Goal: Task Accomplishment & Management: Complete application form

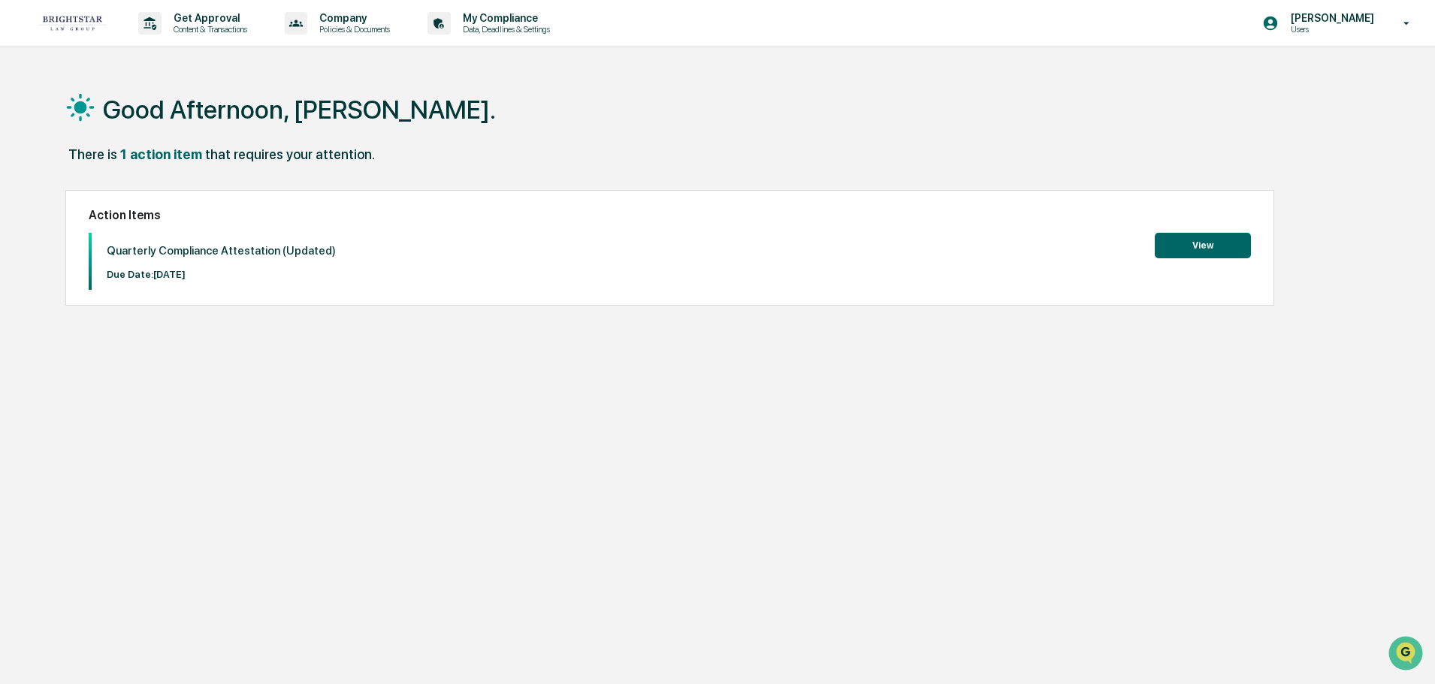
click at [1194, 239] on button "View" at bounding box center [1203, 246] width 96 height 26
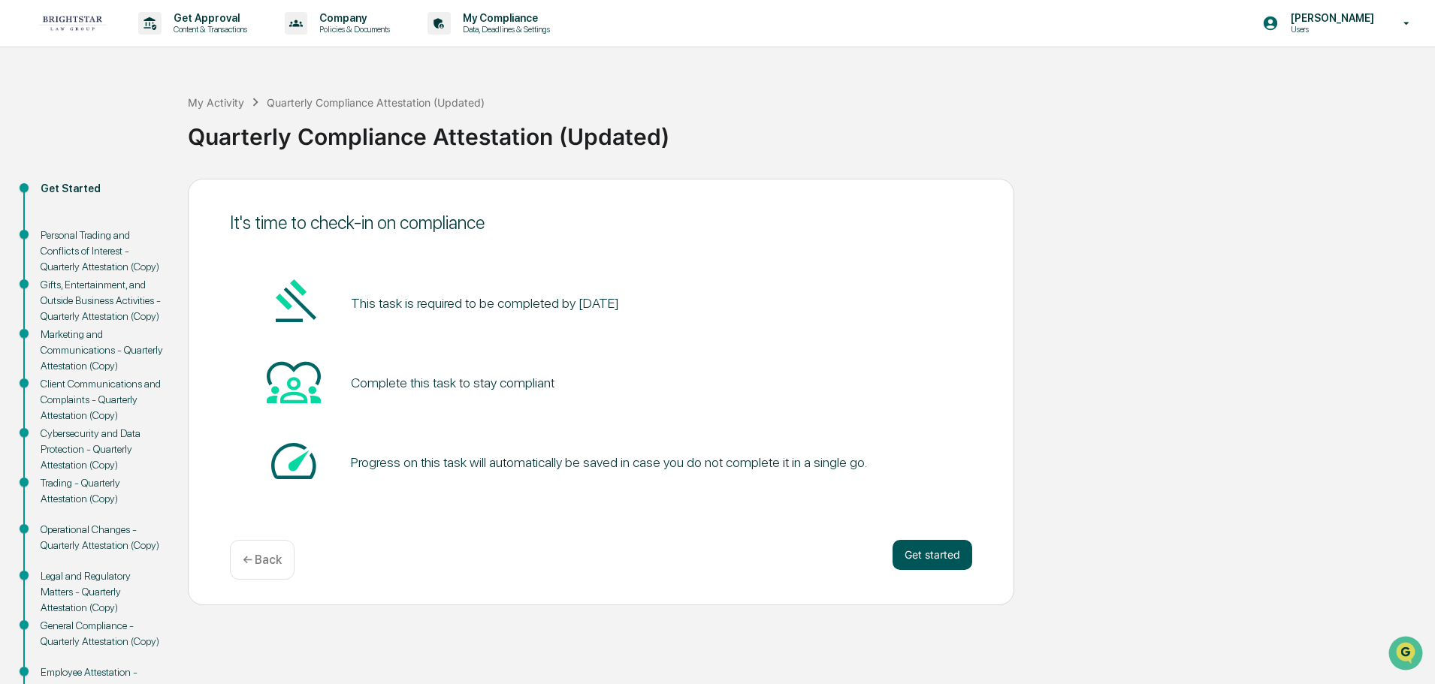
click at [948, 556] on button "Get started" at bounding box center [932, 555] width 80 height 30
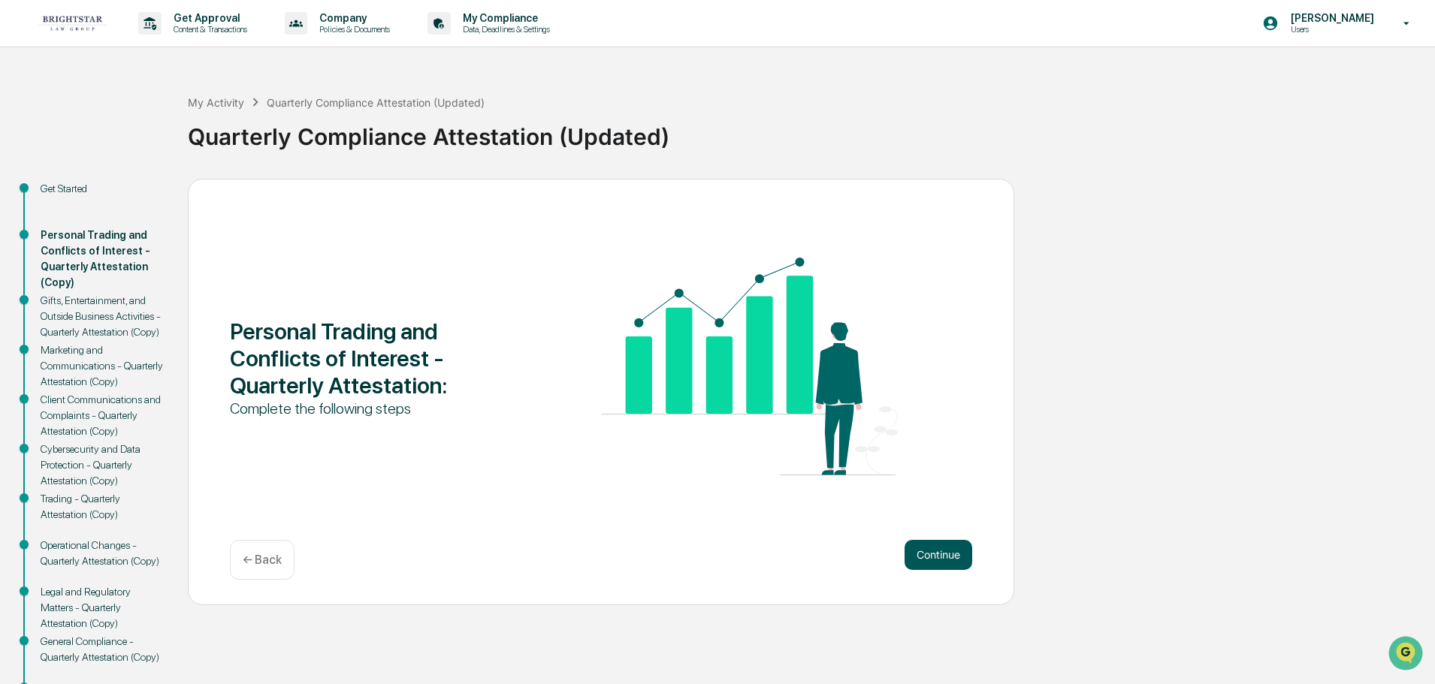
click at [941, 551] on button "Continue" at bounding box center [938, 555] width 68 height 30
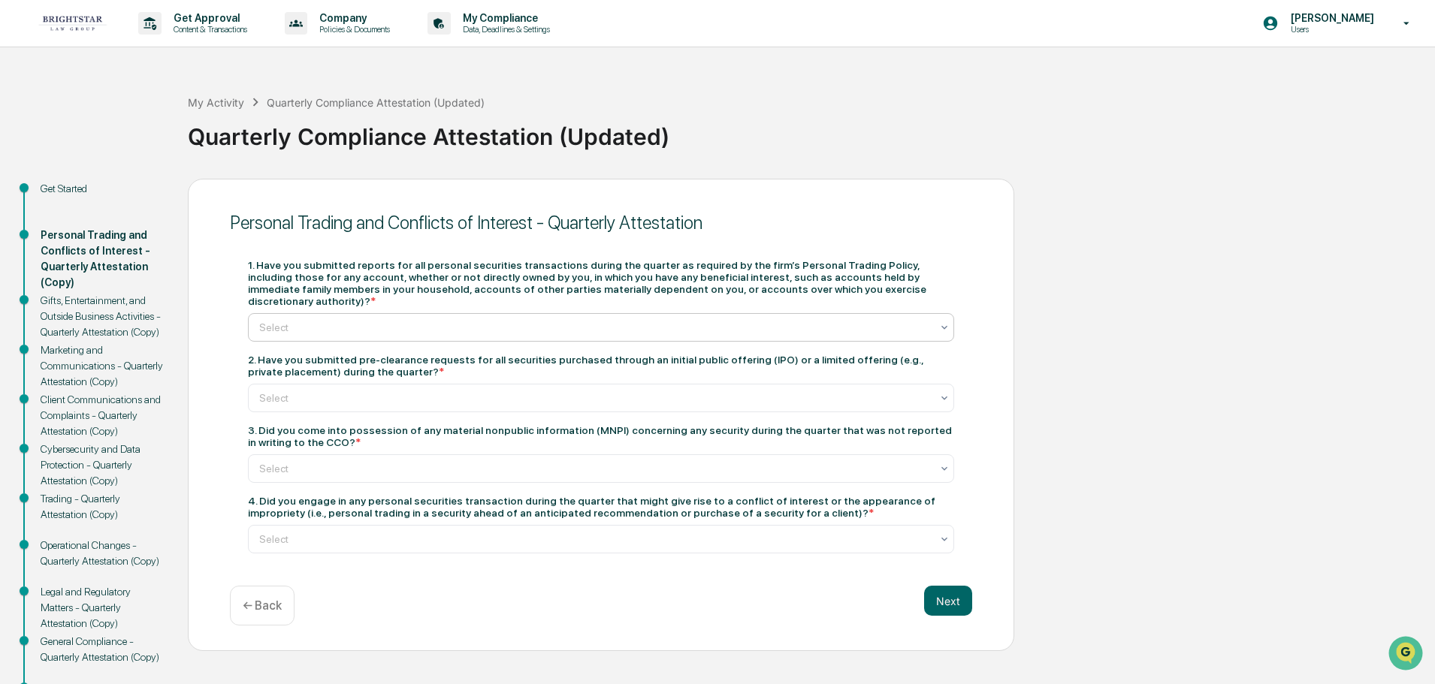
click at [943, 322] on icon at bounding box center [944, 328] width 12 height 12
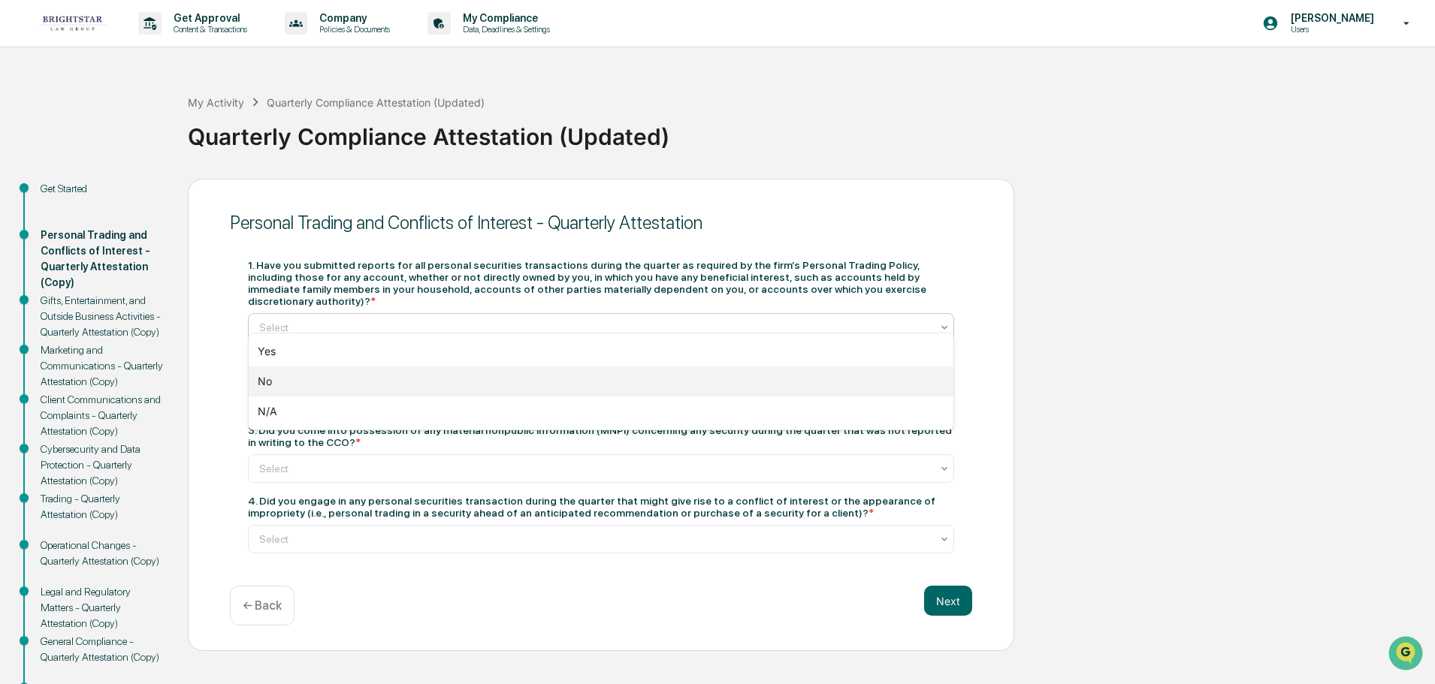
click at [338, 383] on div "No" at bounding box center [601, 382] width 705 height 30
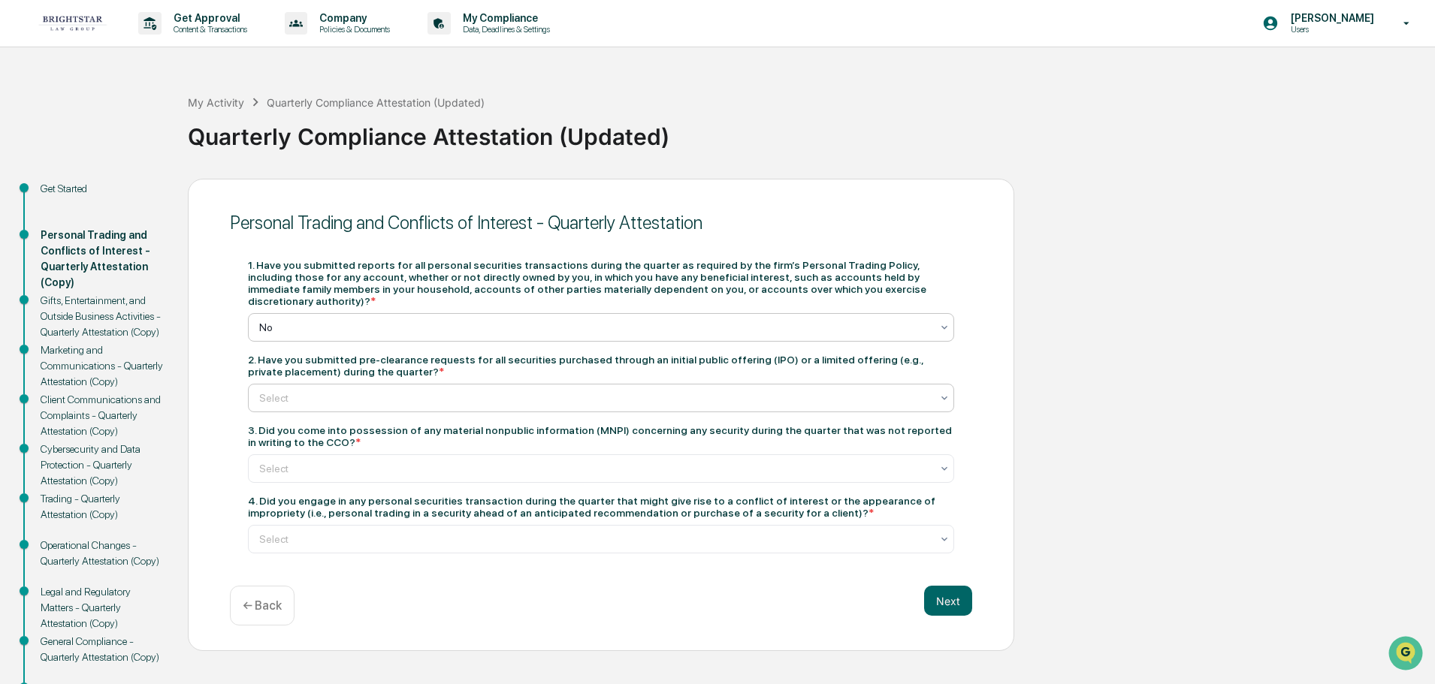
click at [943, 396] on icon at bounding box center [944, 398] width 6 height 4
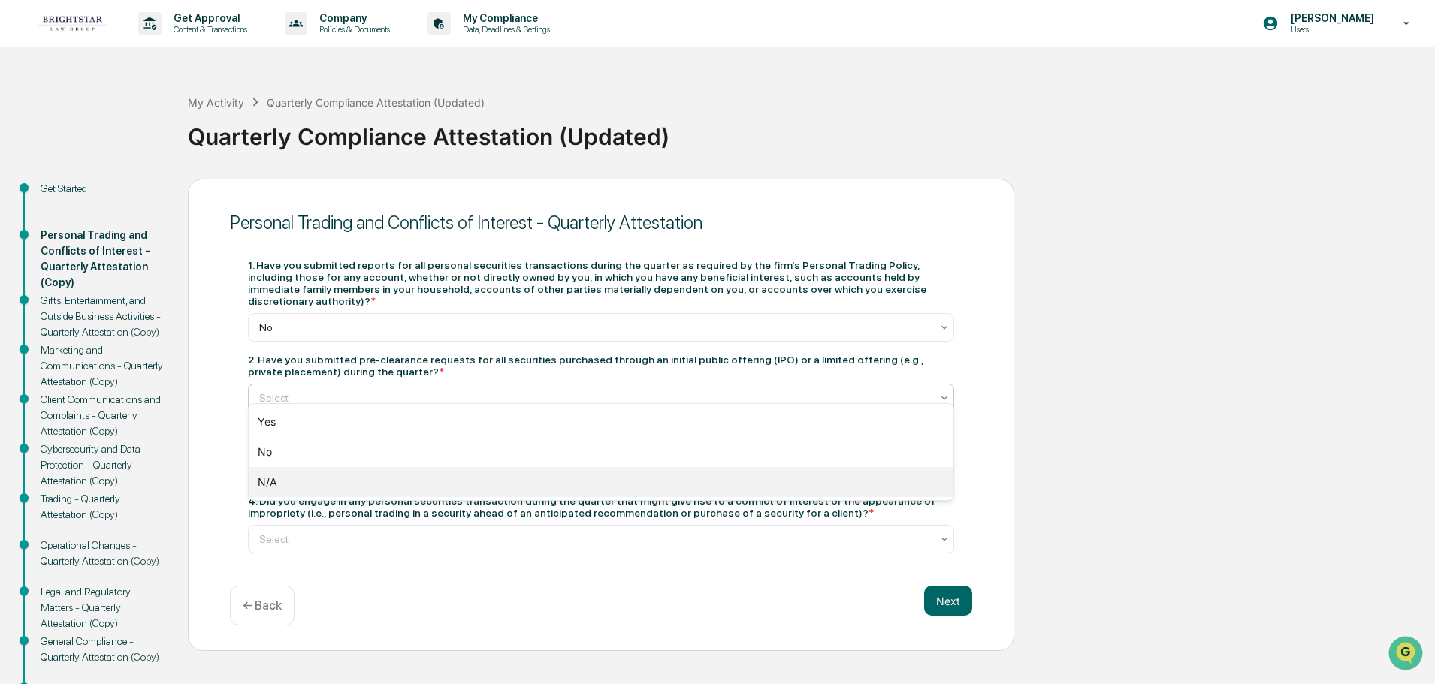
drag, startPoint x: 316, startPoint y: 484, endPoint x: 329, endPoint y: 472, distance: 18.1
click at [317, 484] on div "N/A" at bounding box center [601, 482] width 705 height 30
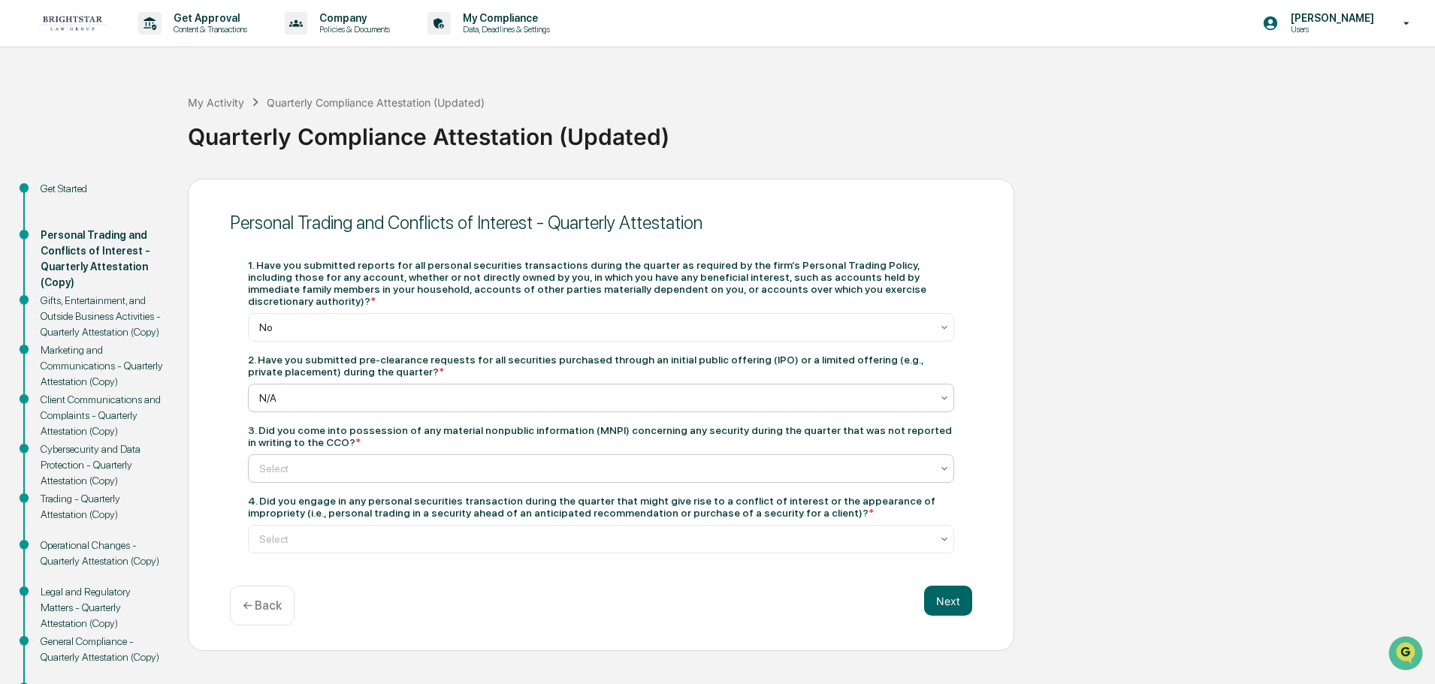
click at [944, 463] on icon at bounding box center [944, 469] width 12 height 12
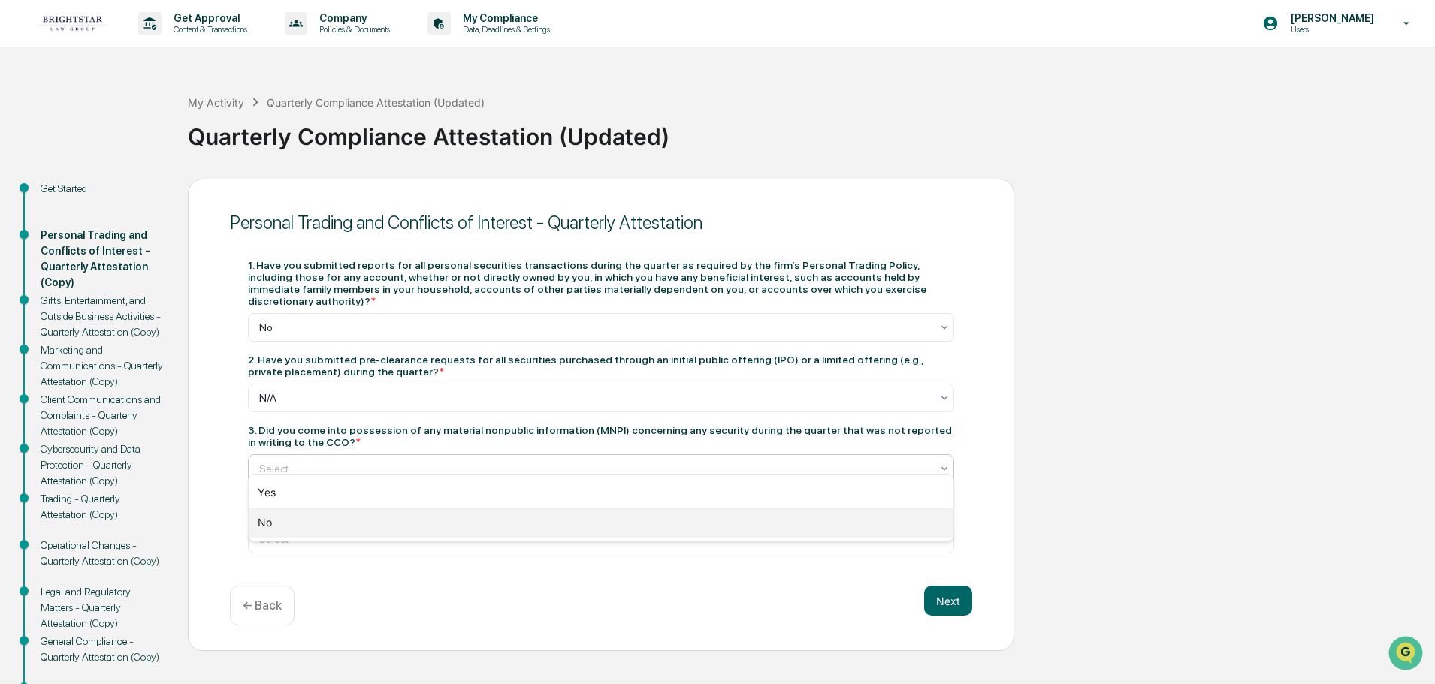
click at [260, 523] on div "No" at bounding box center [601, 523] width 705 height 30
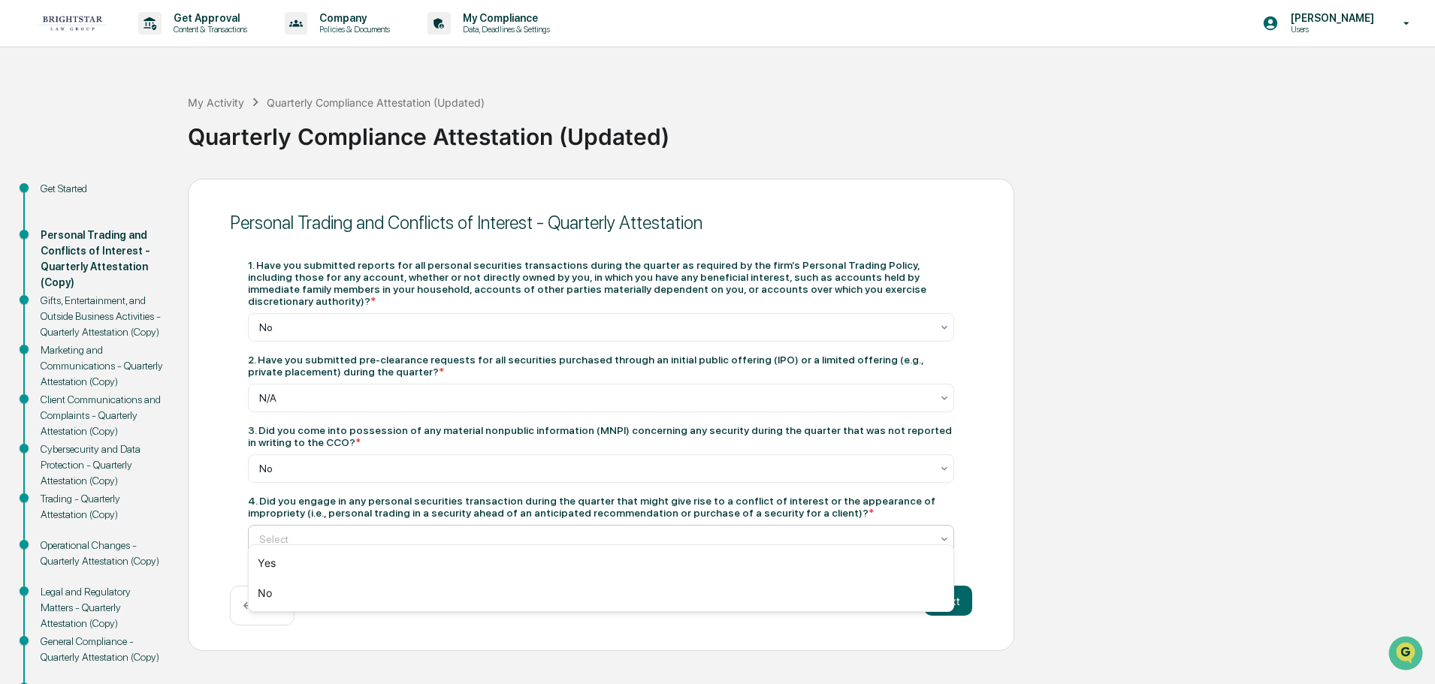
click at [943, 533] on icon at bounding box center [944, 539] width 12 height 12
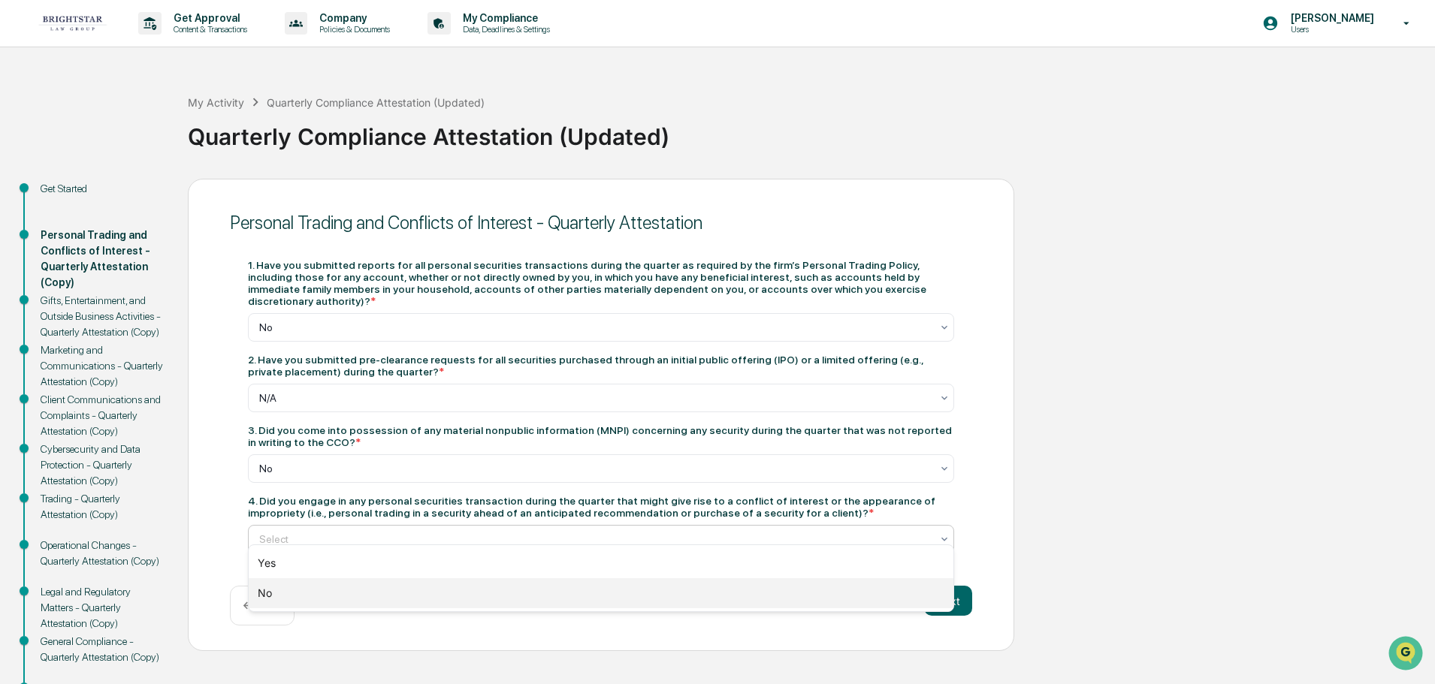
click at [301, 590] on div "No" at bounding box center [601, 593] width 705 height 30
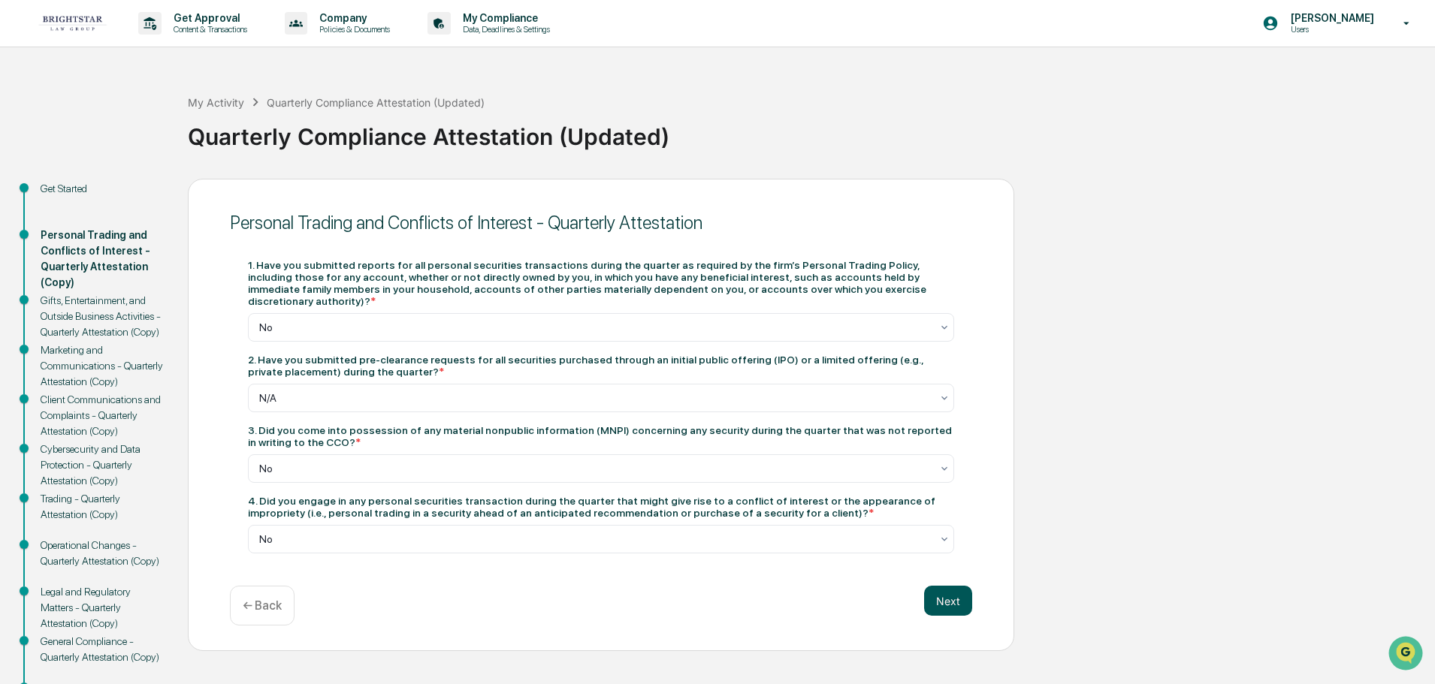
click at [944, 586] on button "Next" at bounding box center [948, 601] width 48 height 30
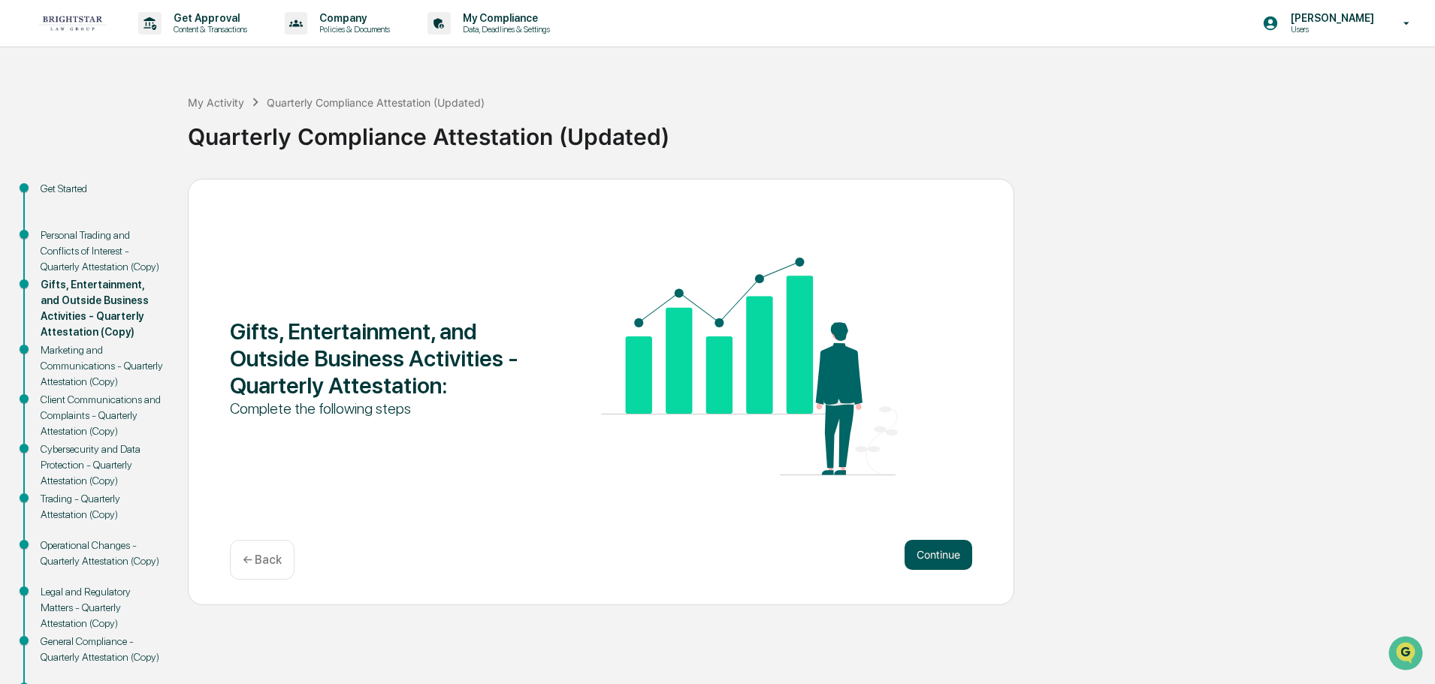
click at [941, 552] on button "Continue" at bounding box center [938, 555] width 68 height 30
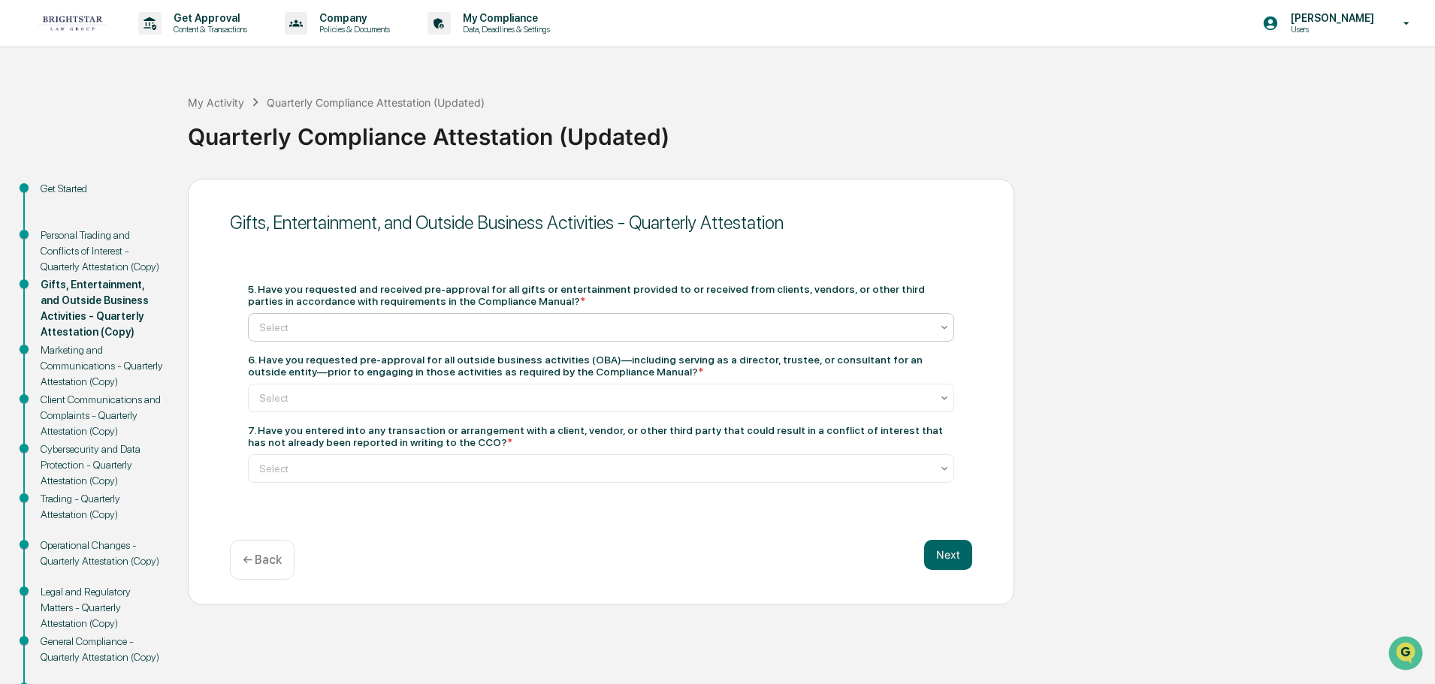
click at [944, 325] on icon at bounding box center [944, 328] width 12 height 12
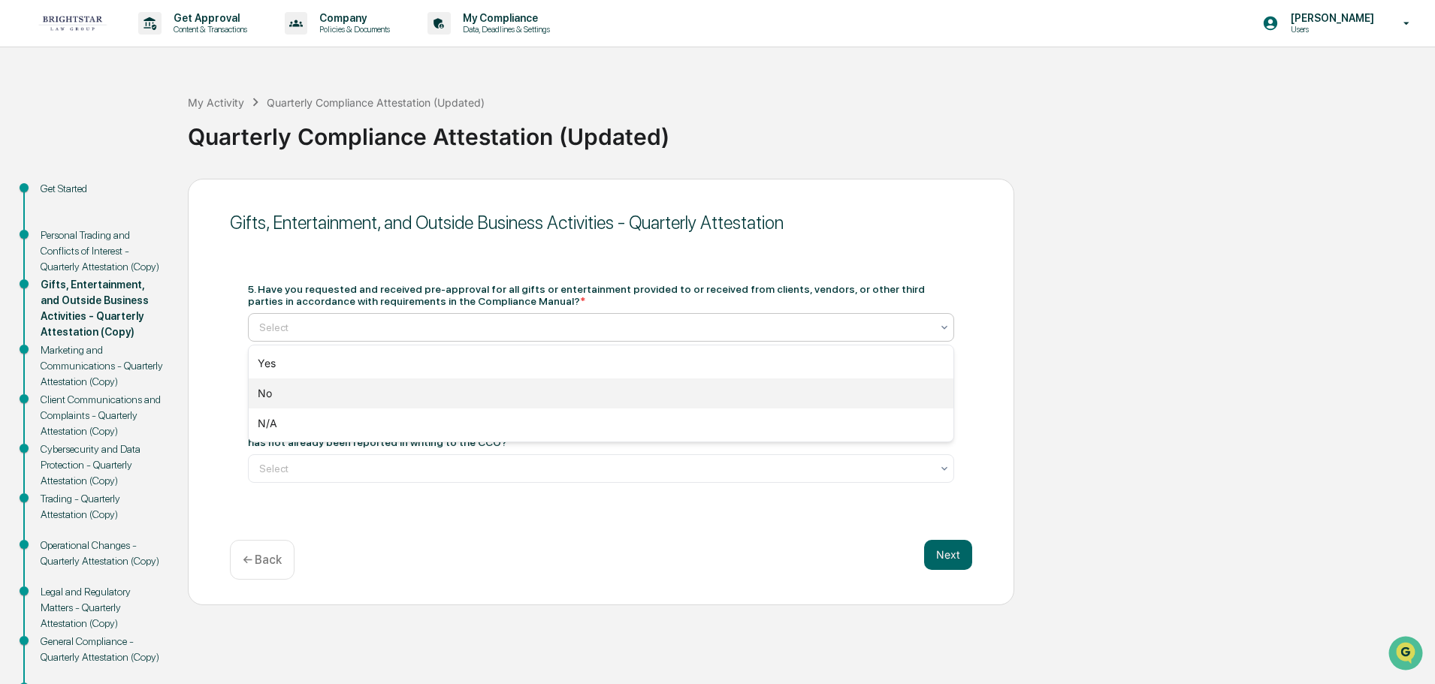
click at [427, 395] on div "No" at bounding box center [601, 394] width 705 height 30
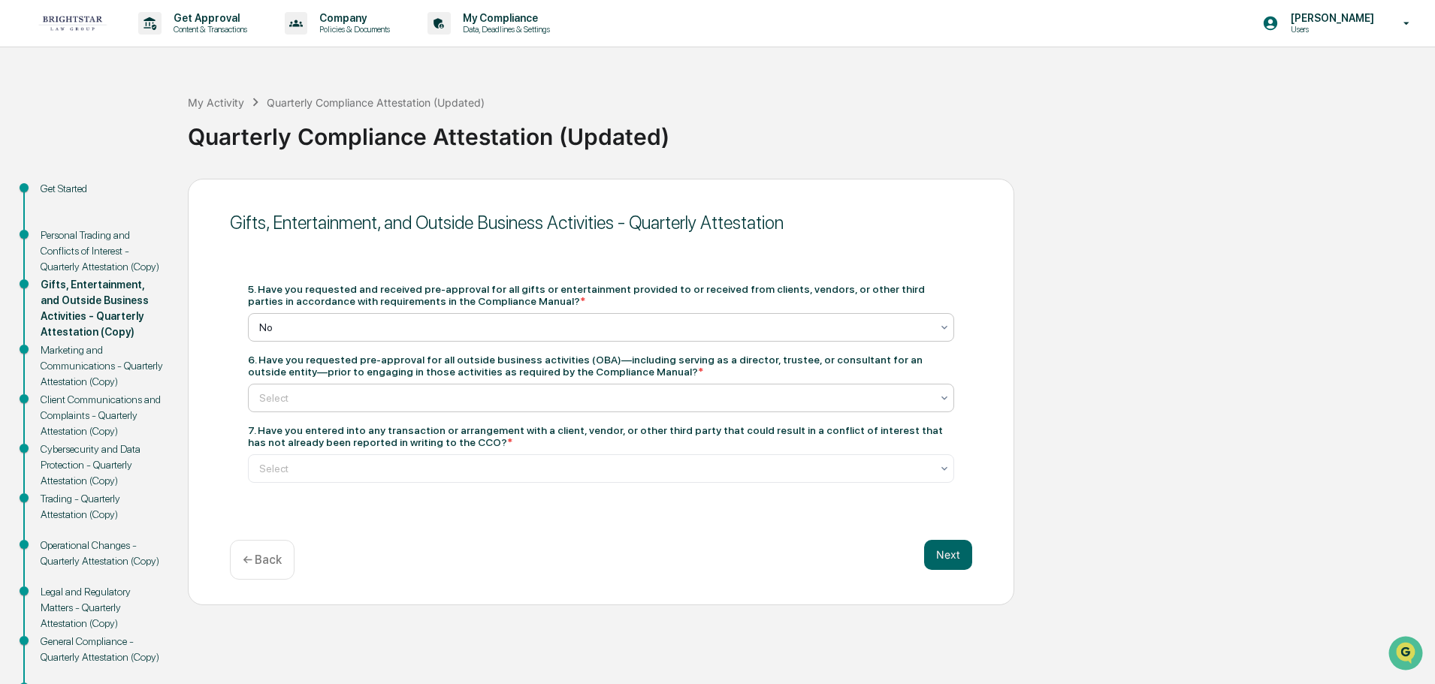
click at [939, 396] on icon at bounding box center [944, 398] width 12 height 12
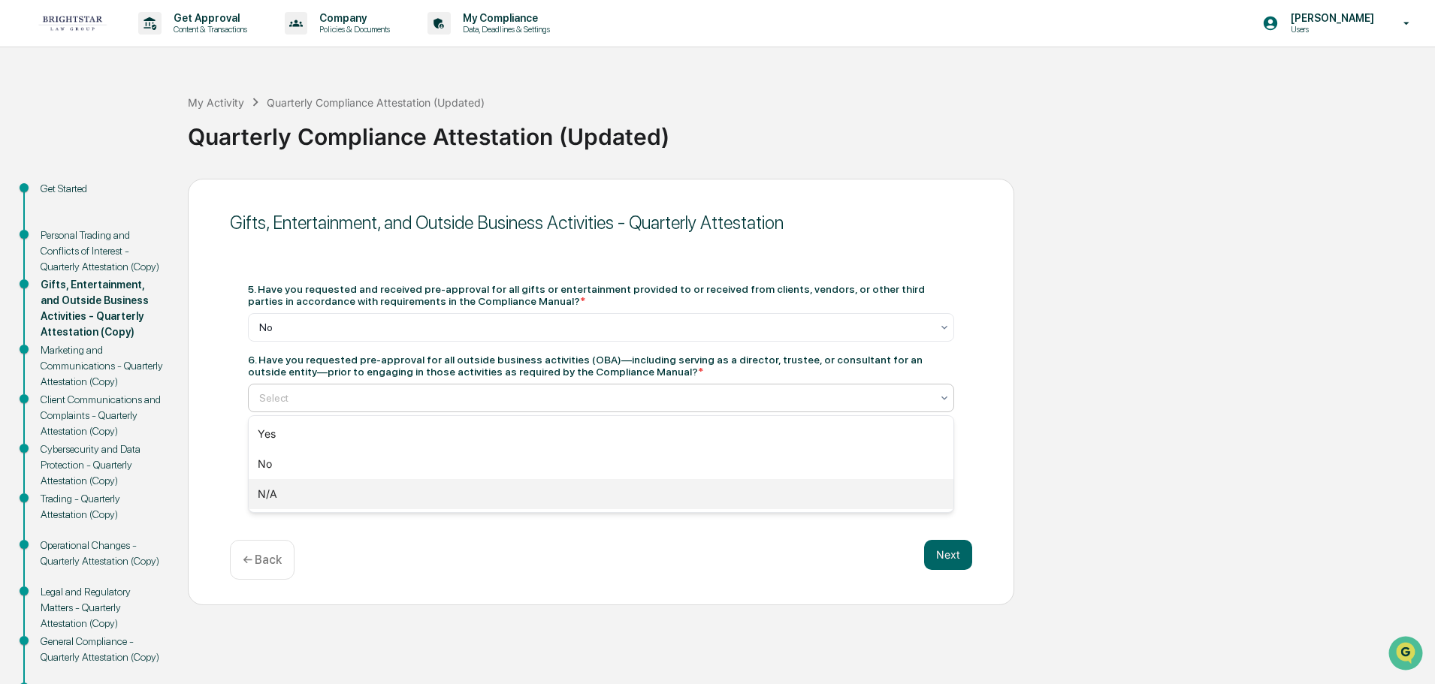
drag, startPoint x: 470, startPoint y: 497, endPoint x: 472, endPoint y: 489, distance: 8.6
click at [470, 496] on div "N/A" at bounding box center [601, 494] width 705 height 30
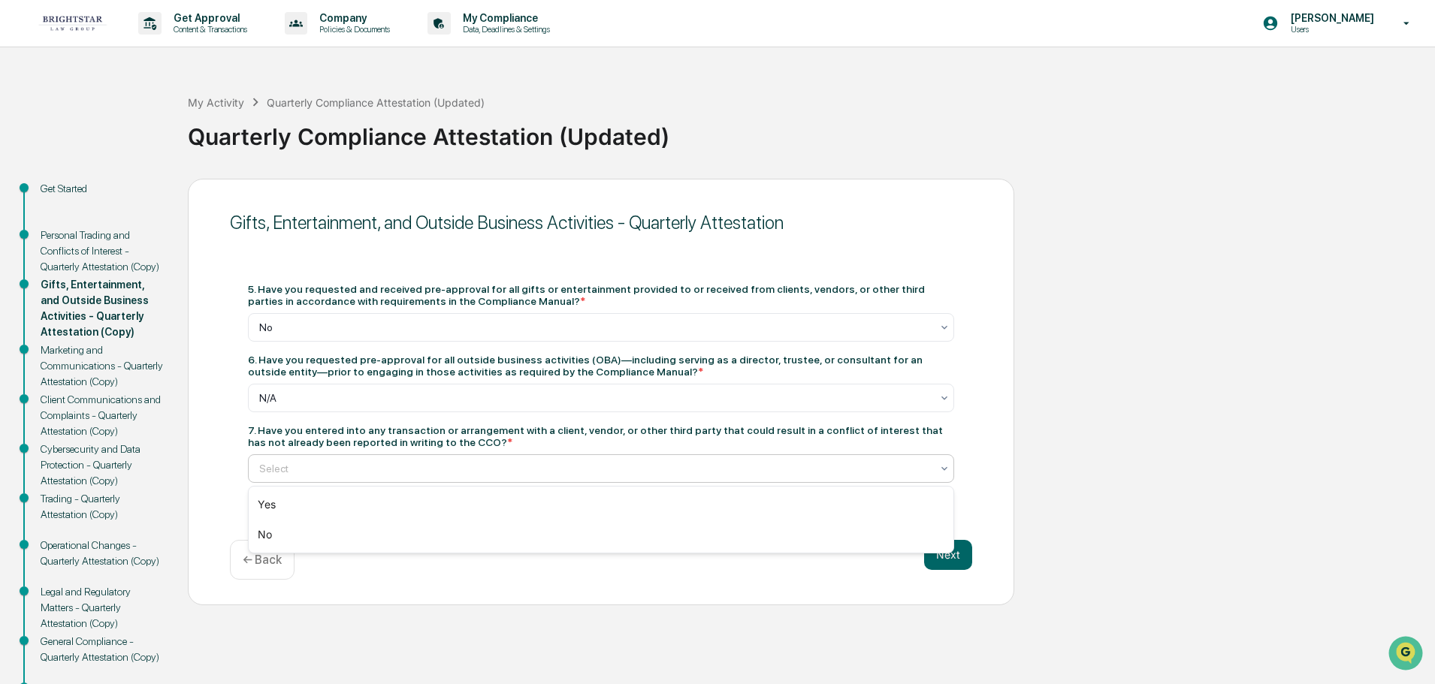
click at [943, 468] on icon at bounding box center [944, 469] width 6 height 4
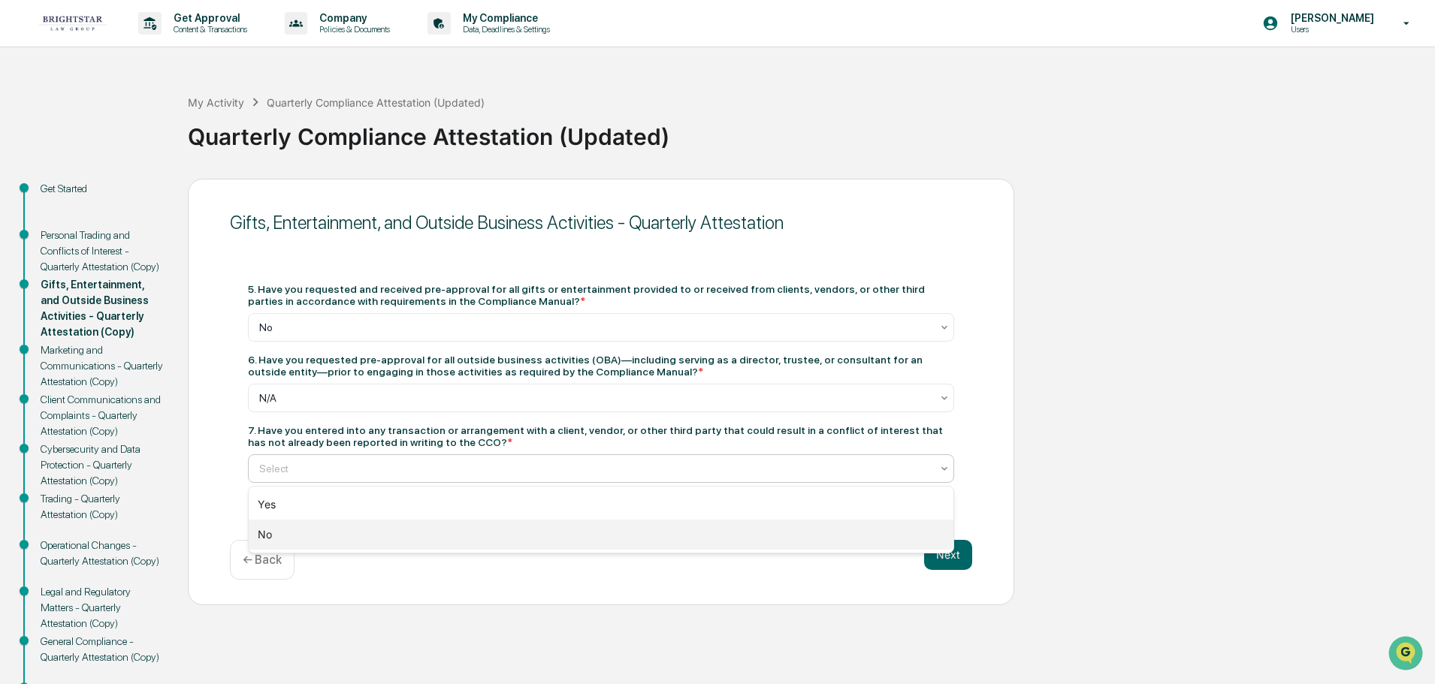
click at [802, 541] on div "No" at bounding box center [601, 535] width 705 height 30
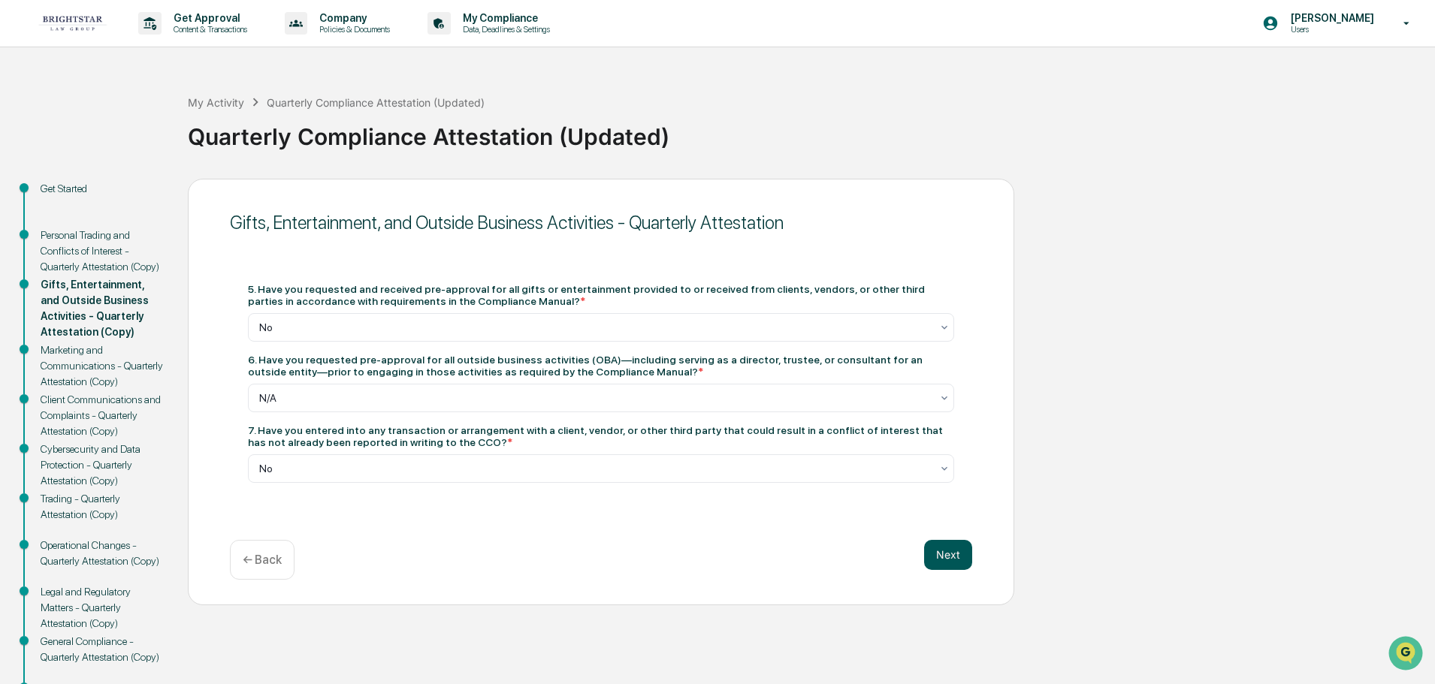
click at [952, 551] on button "Next" at bounding box center [948, 555] width 48 height 30
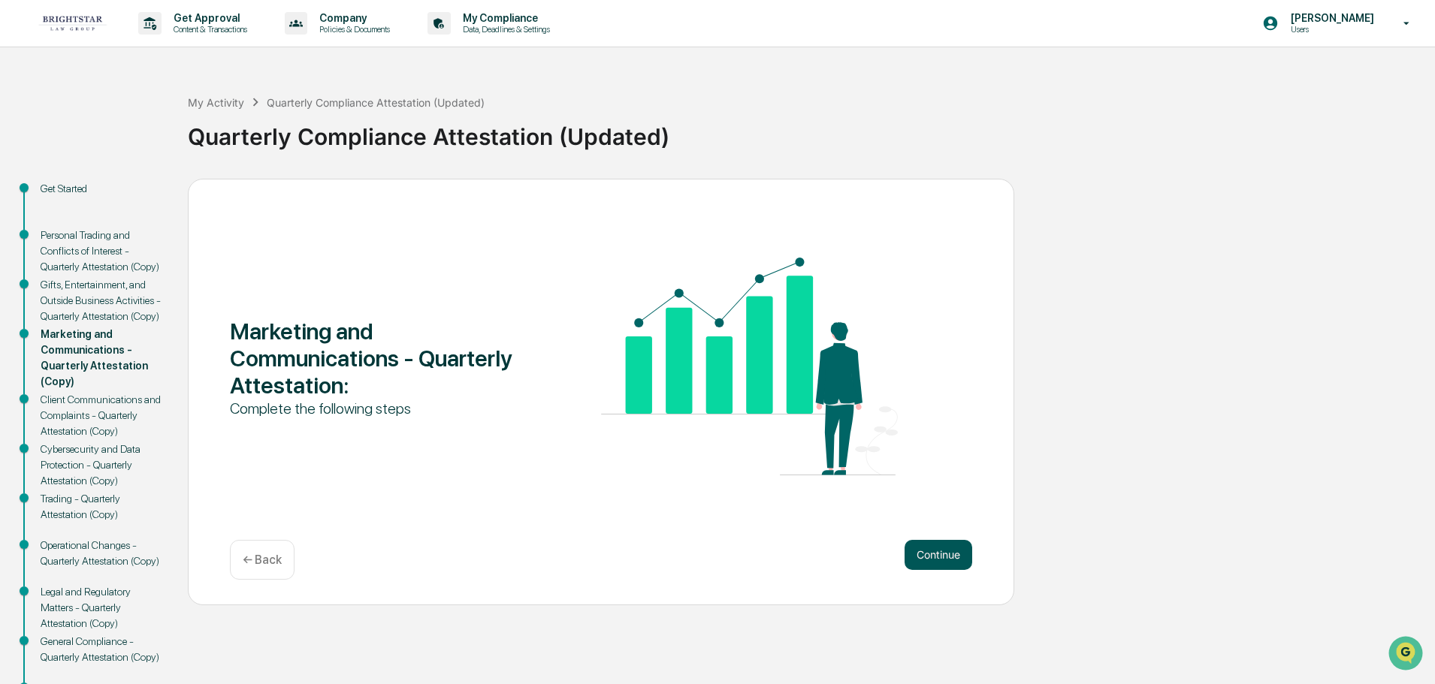
click at [954, 551] on button "Continue" at bounding box center [938, 555] width 68 height 30
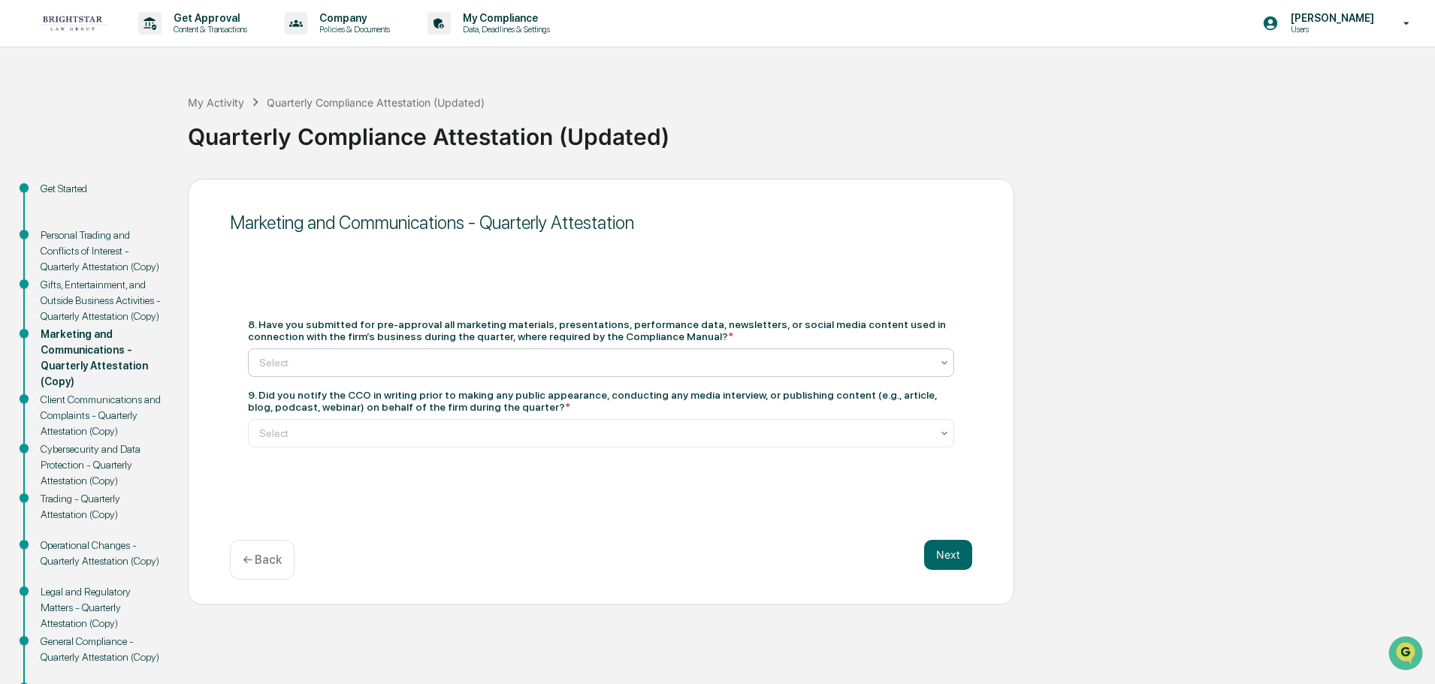
click at [944, 359] on icon at bounding box center [944, 363] width 12 height 12
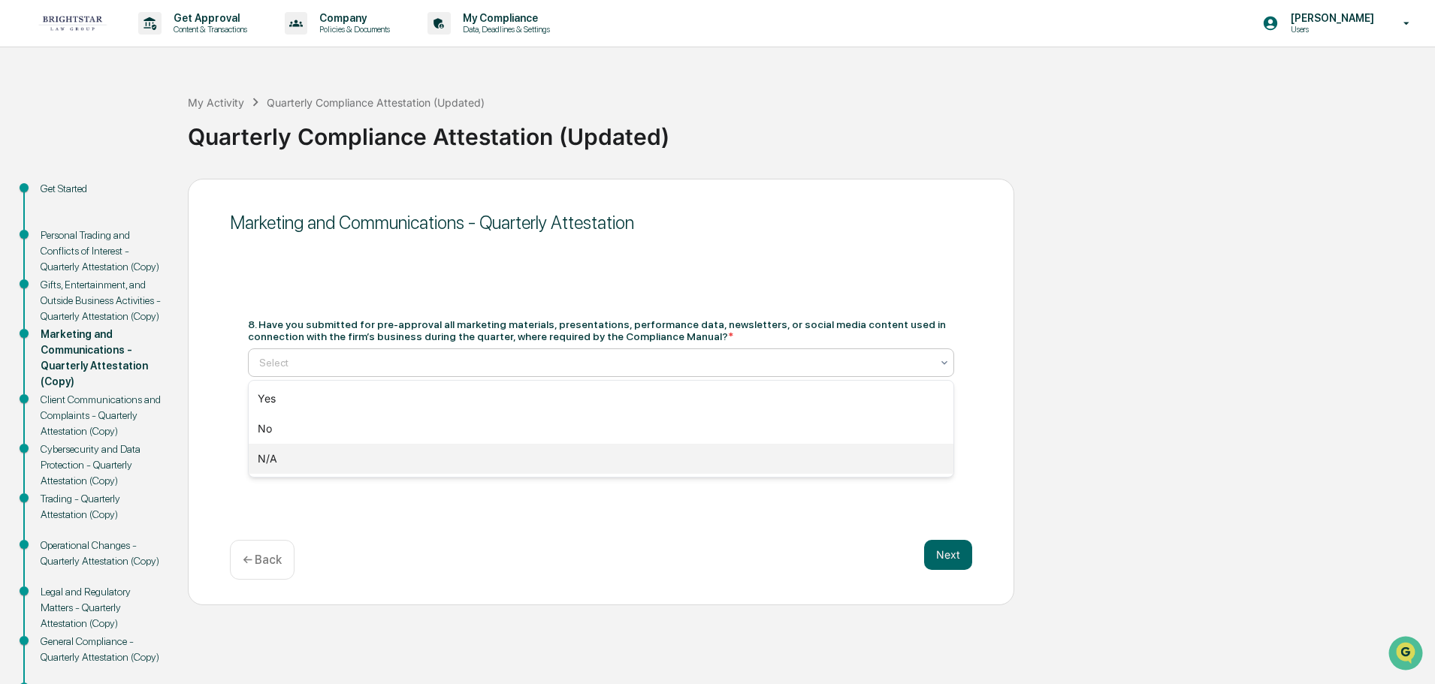
click at [708, 461] on div "N/A" at bounding box center [601, 459] width 705 height 30
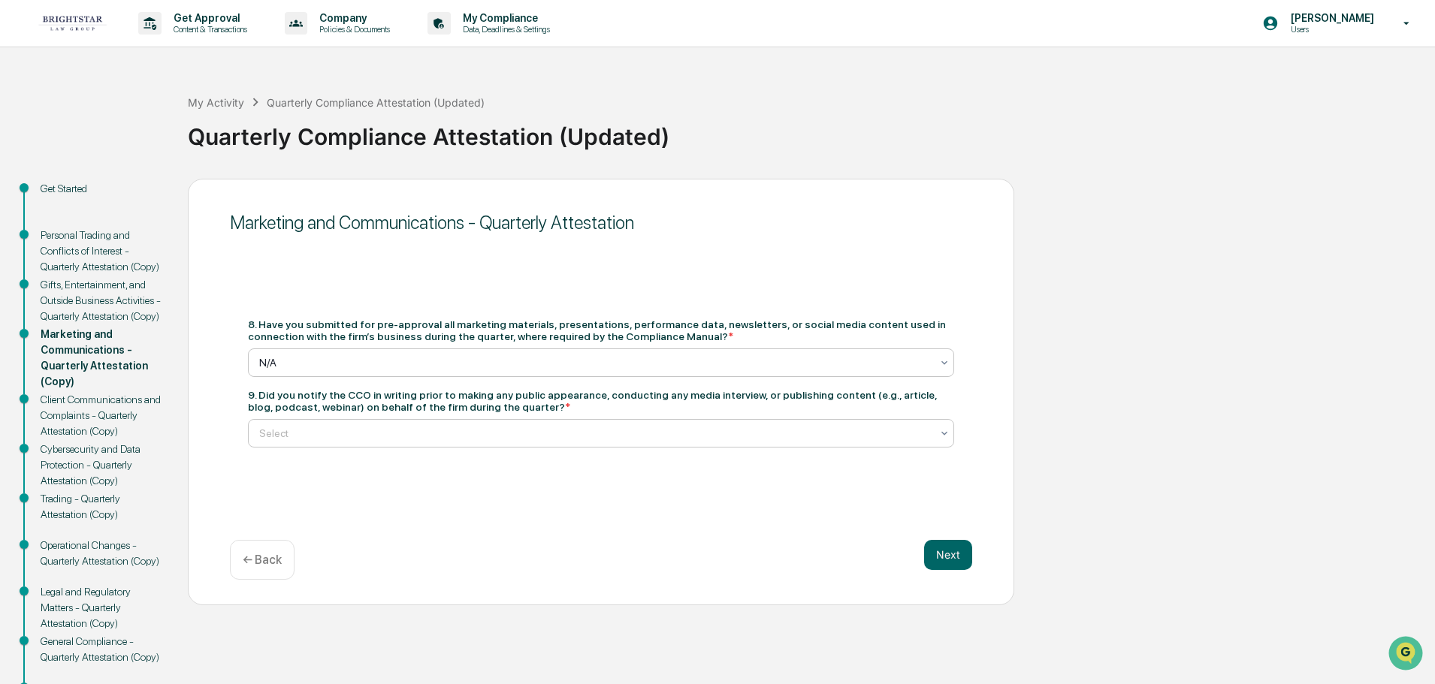
drag, startPoint x: 944, startPoint y: 431, endPoint x: 914, endPoint y: 429, distance: 29.4
click at [943, 431] on icon at bounding box center [944, 433] width 12 height 12
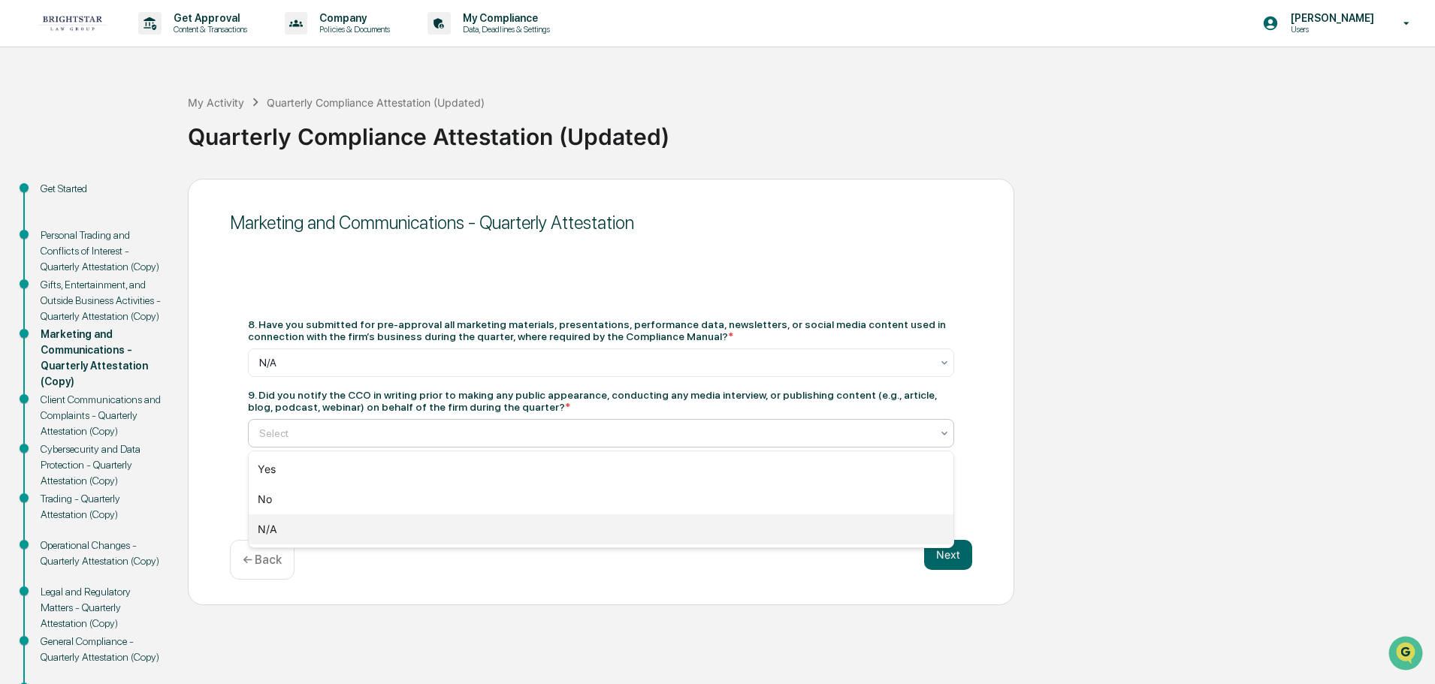
click at [716, 534] on div "N/A" at bounding box center [601, 530] width 705 height 30
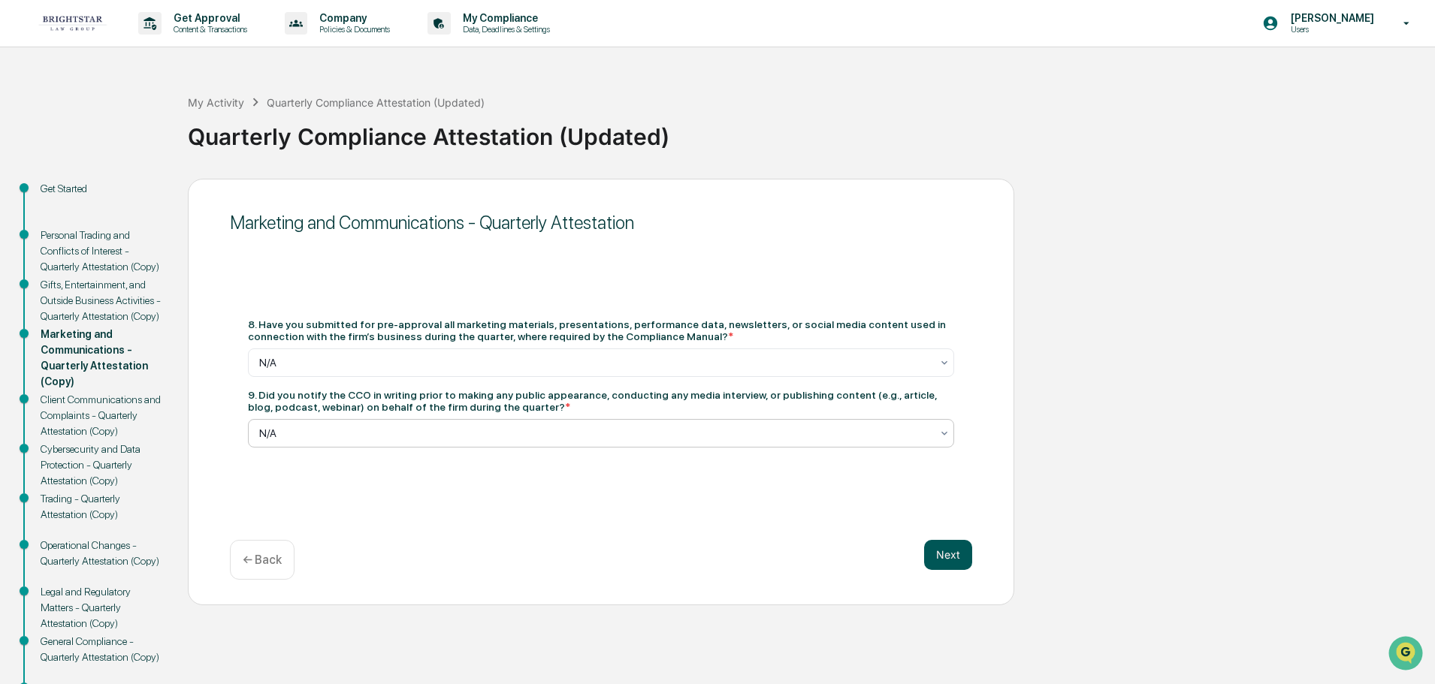
click at [944, 551] on button "Next" at bounding box center [948, 555] width 48 height 30
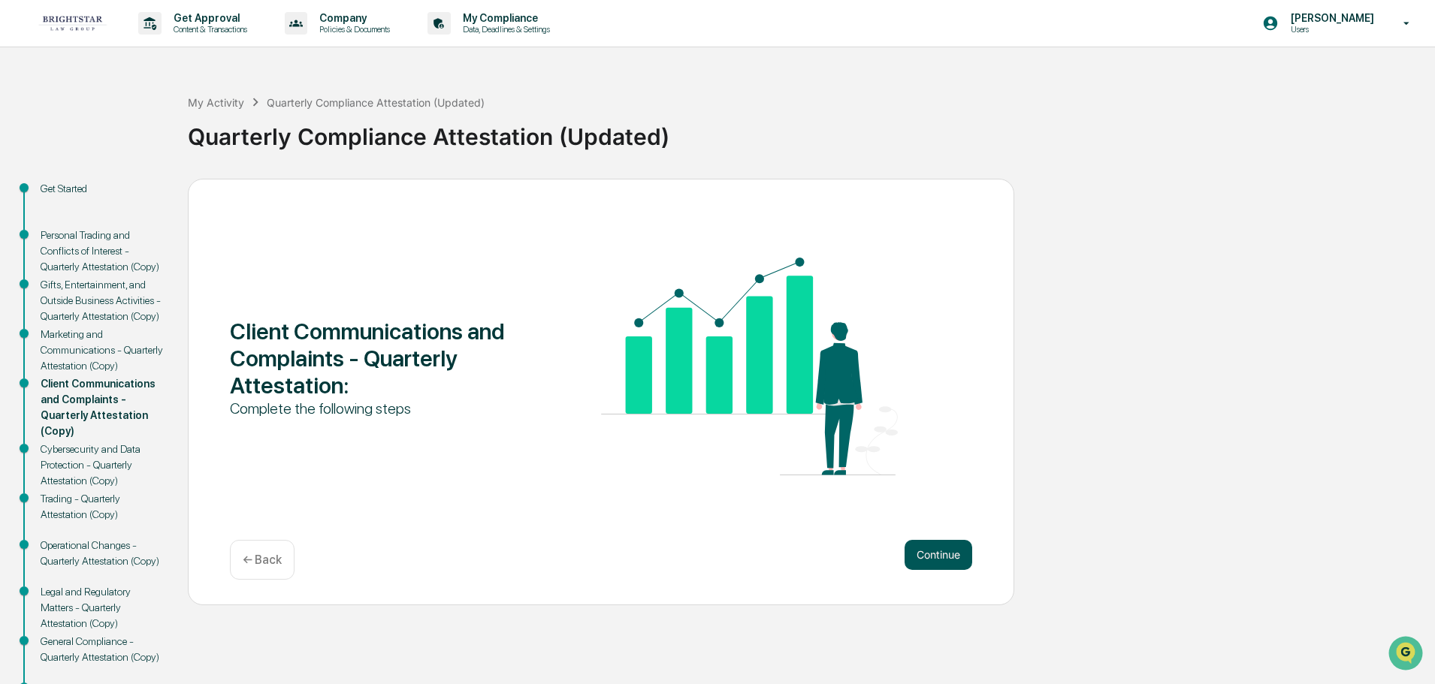
click at [942, 552] on button "Continue" at bounding box center [938, 555] width 68 height 30
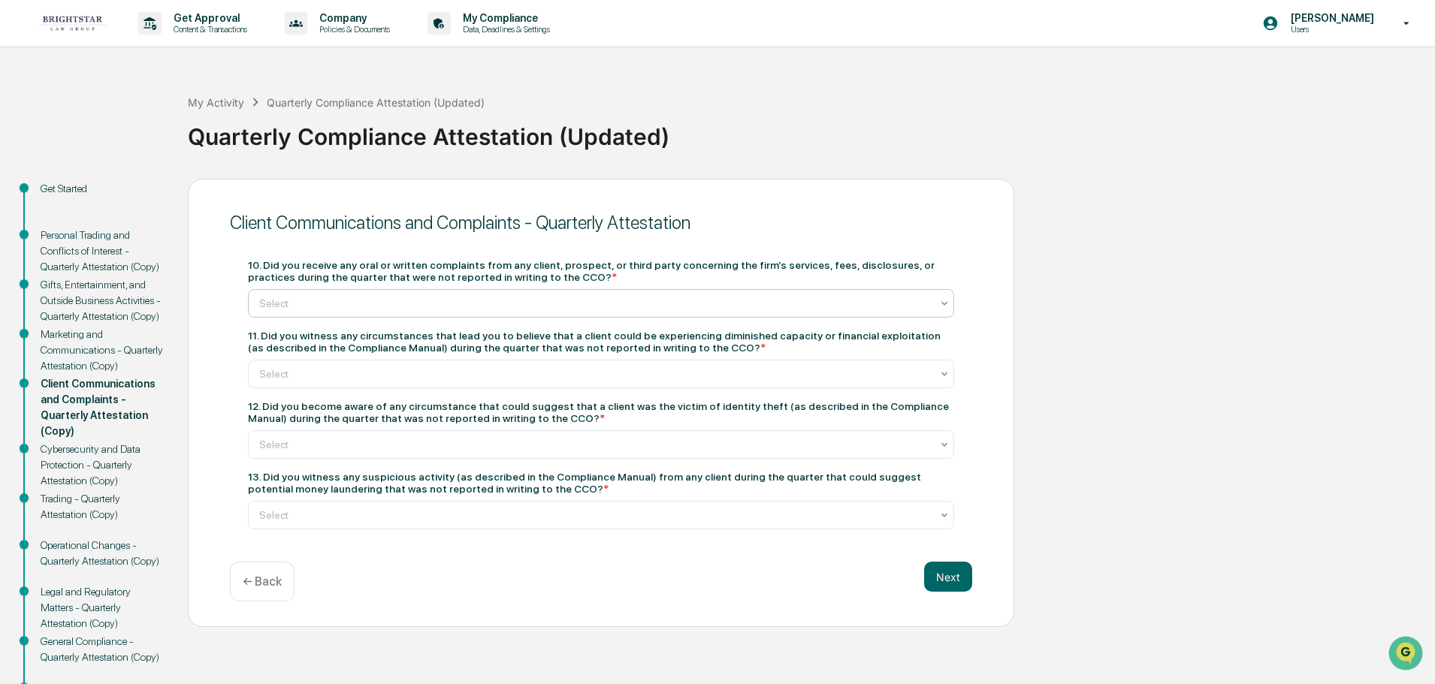
click at [941, 300] on icon at bounding box center [944, 303] width 12 height 12
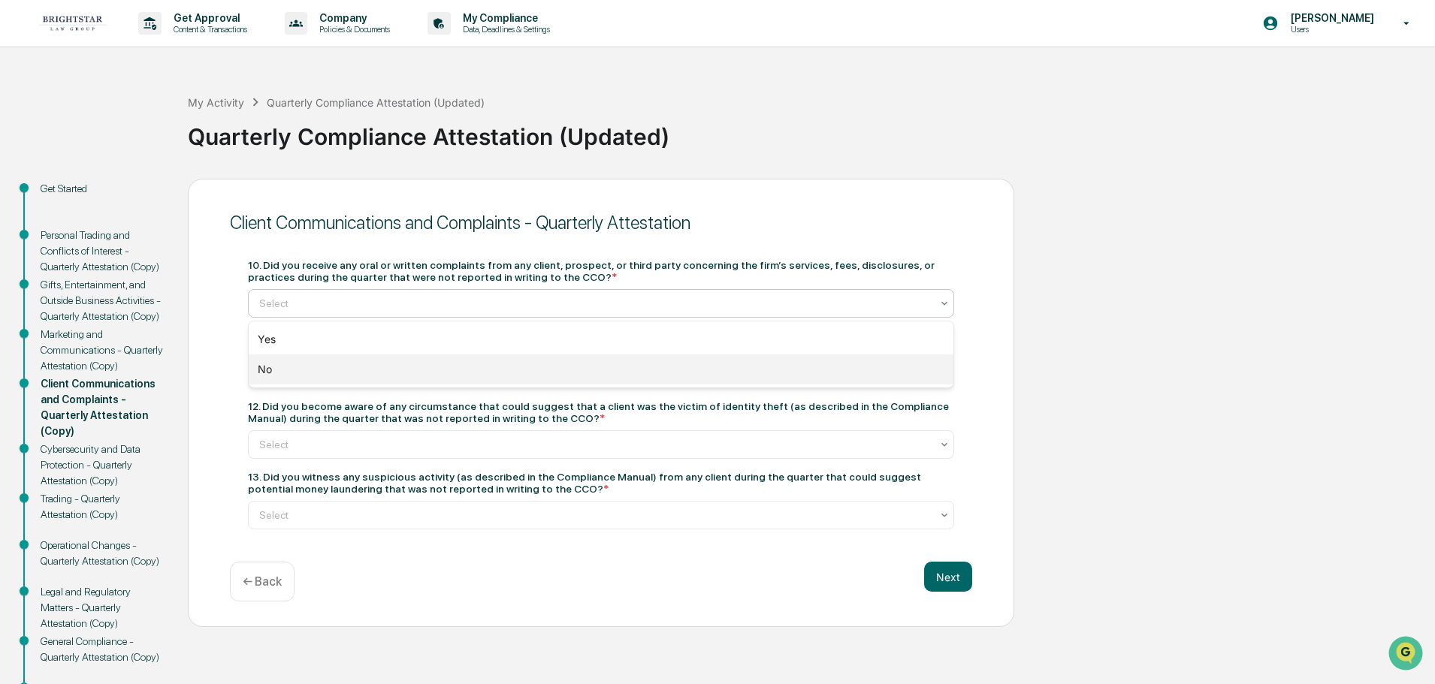
click at [482, 379] on div "No" at bounding box center [601, 370] width 705 height 30
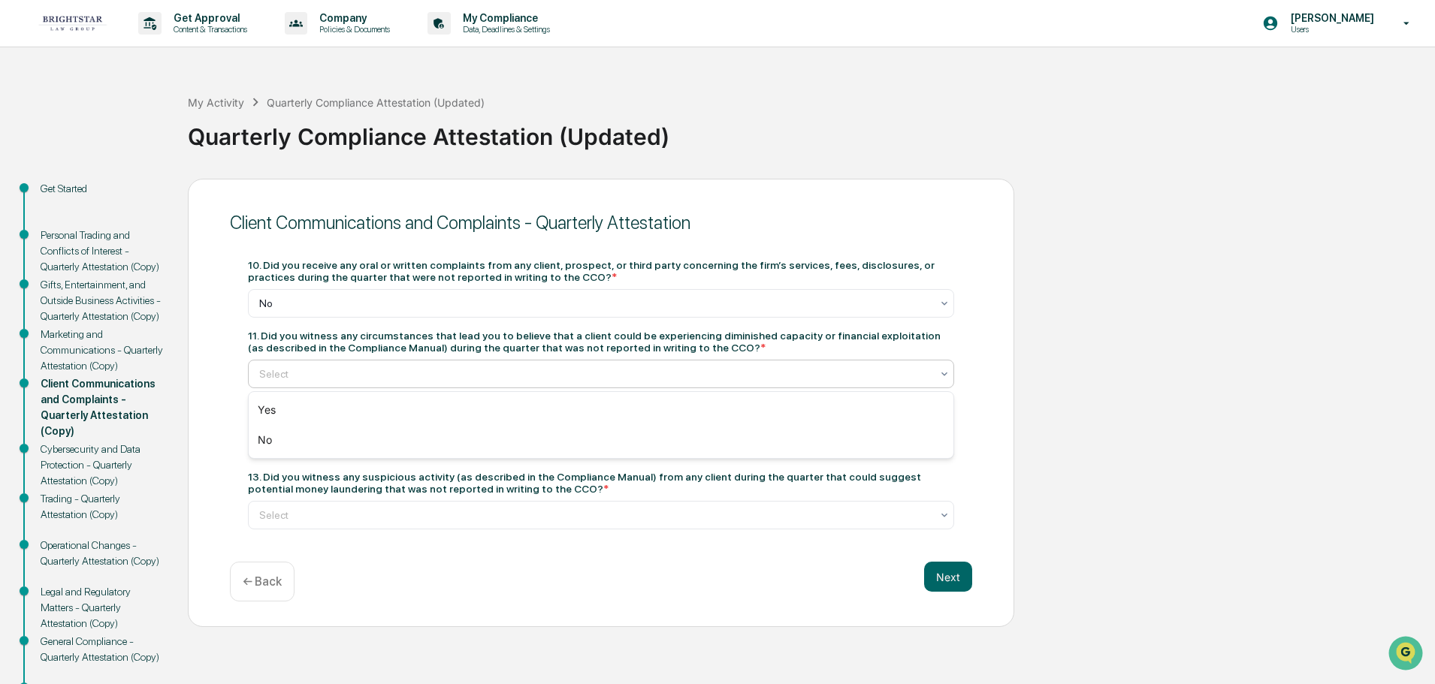
click at [929, 372] on div at bounding box center [595, 374] width 672 height 15
click at [513, 442] on div "No" at bounding box center [601, 440] width 705 height 30
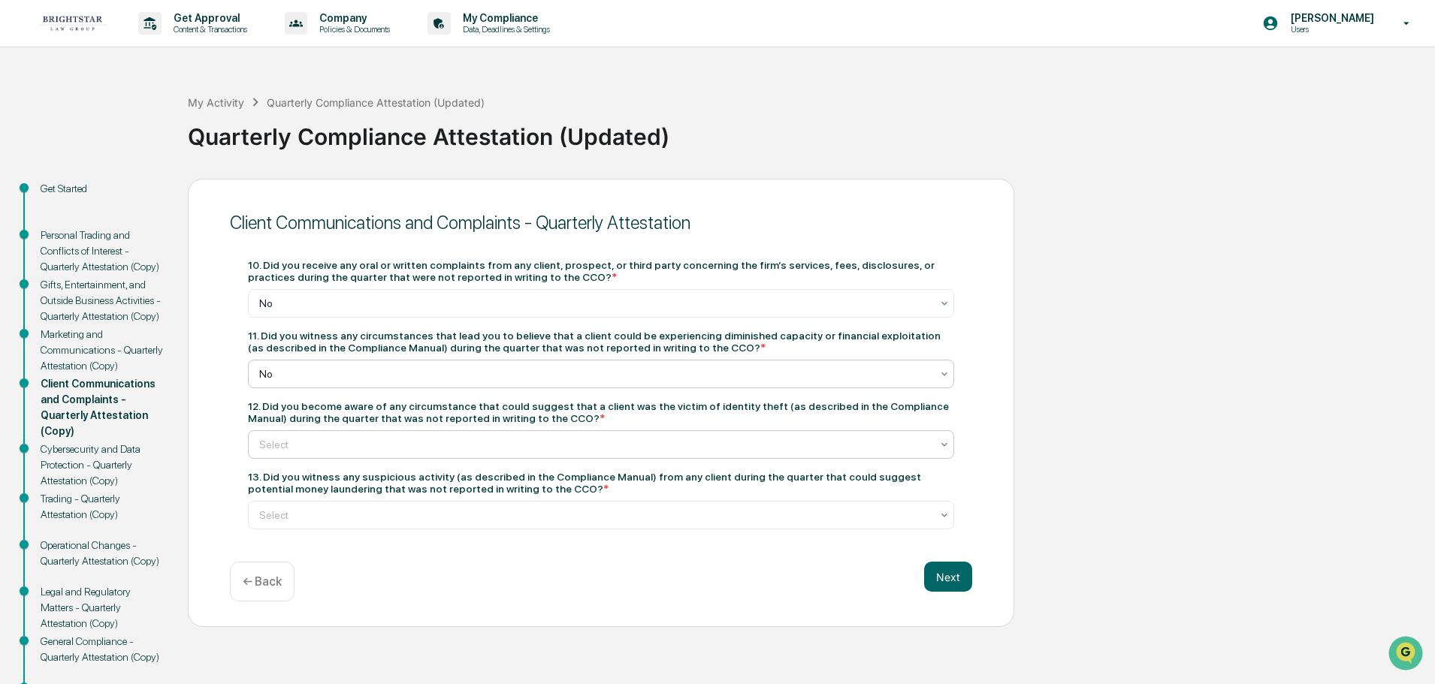
click at [941, 443] on icon at bounding box center [944, 445] width 12 height 12
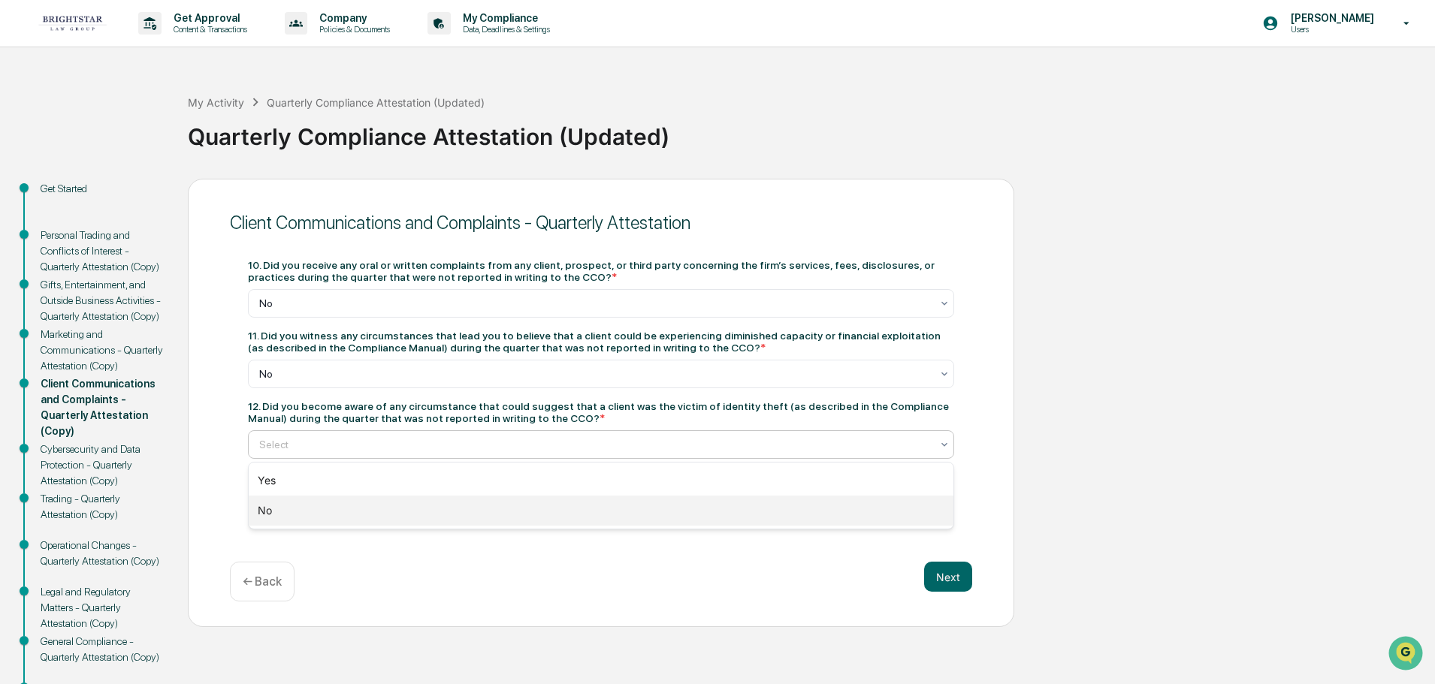
click at [696, 519] on div "No" at bounding box center [601, 511] width 705 height 30
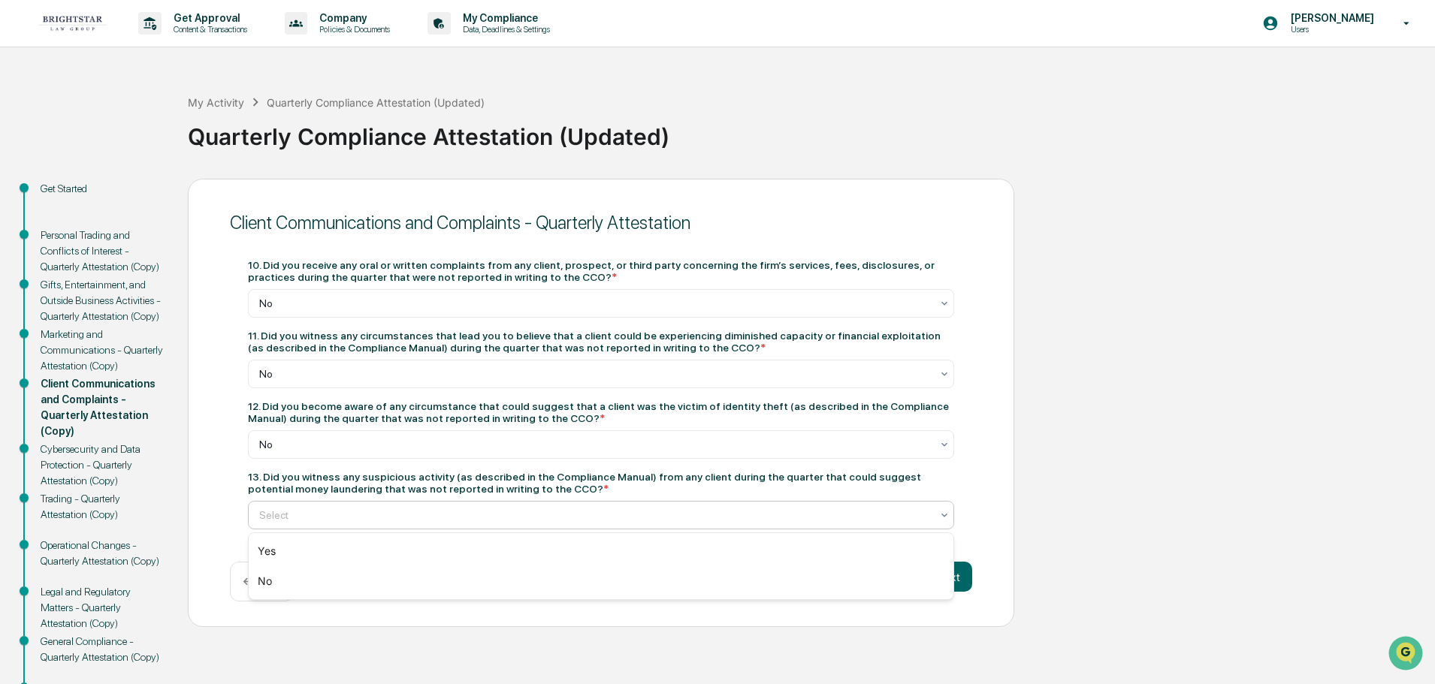
drag, startPoint x: 941, startPoint y: 511, endPoint x: 904, endPoint y: 509, distance: 36.1
click at [940, 511] on icon at bounding box center [944, 515] width 12 height 12
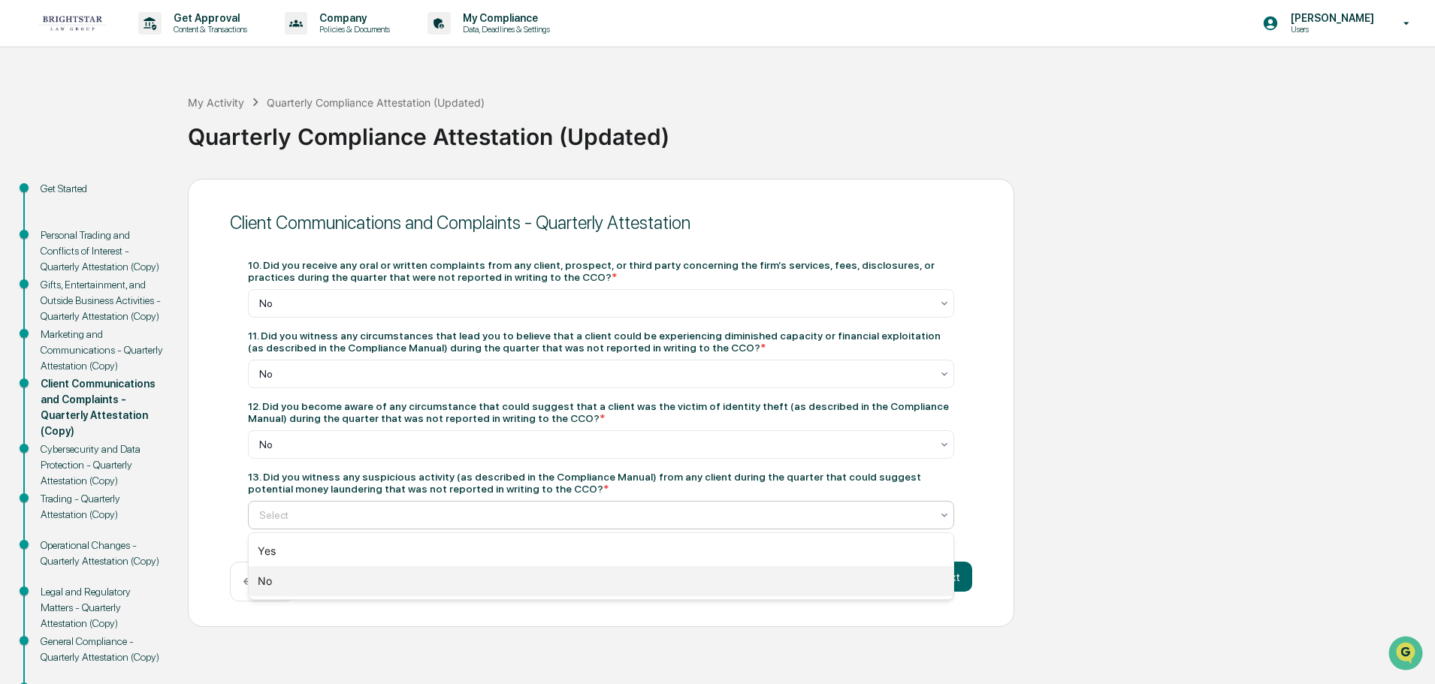
click at [717, 578] on div "No" at bounding box center [601, 581] width 705 height 30
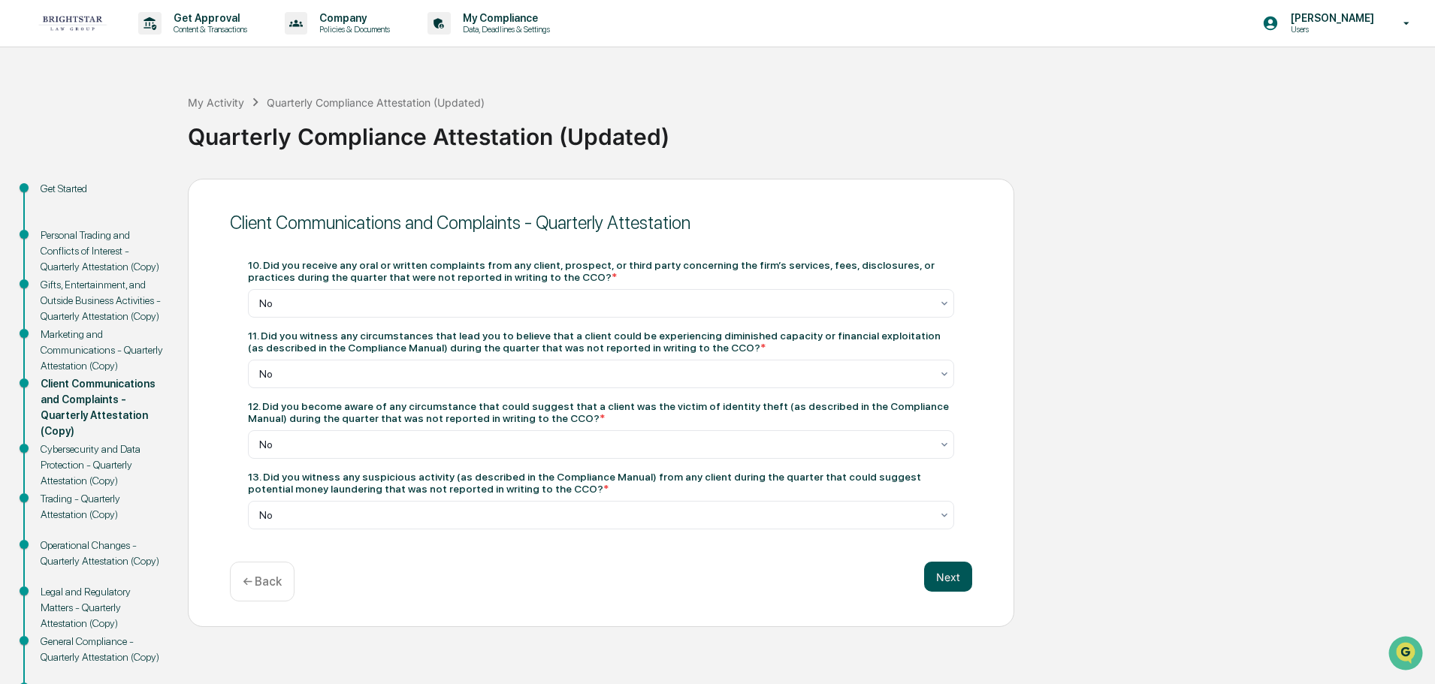
click at [949, 575] on button "Next" at bounding box center [948, 577] width 48 height 30
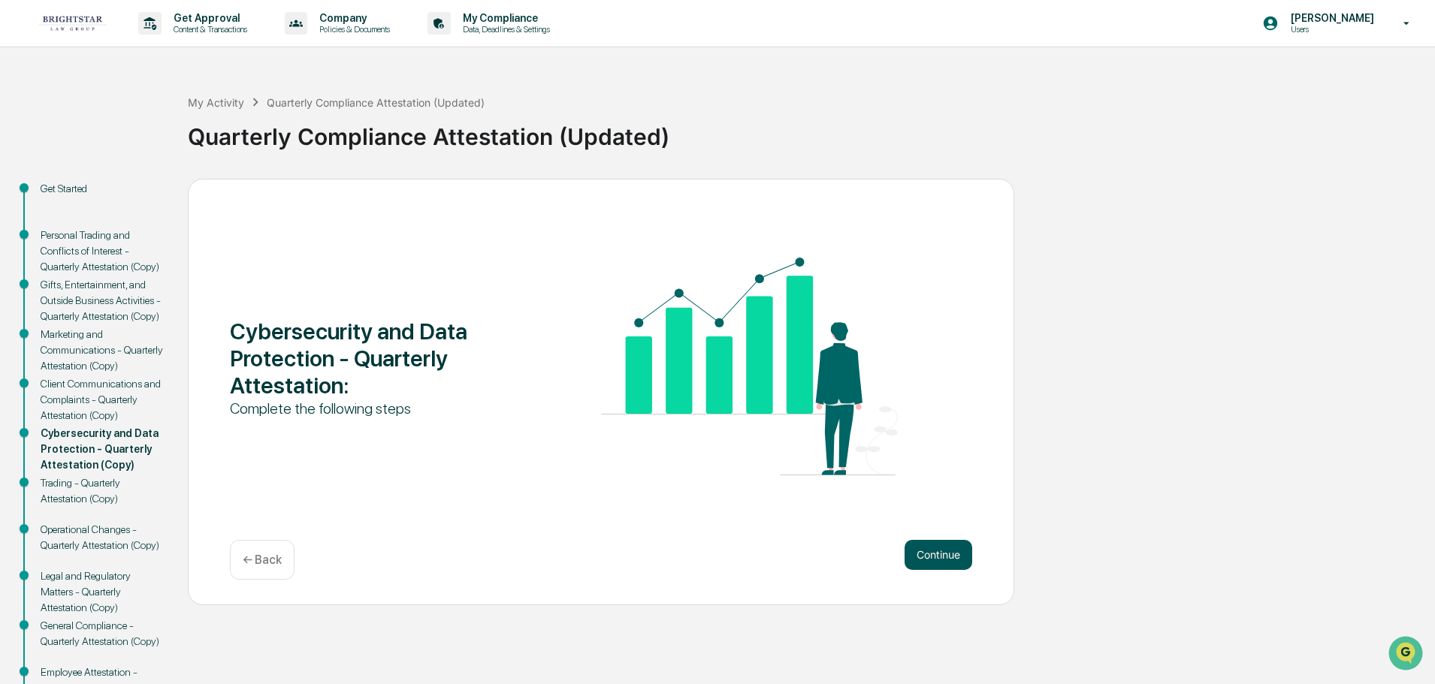
click at [938, 548] on button "Continue" at bounding box center [938, 555] width 68 height 30
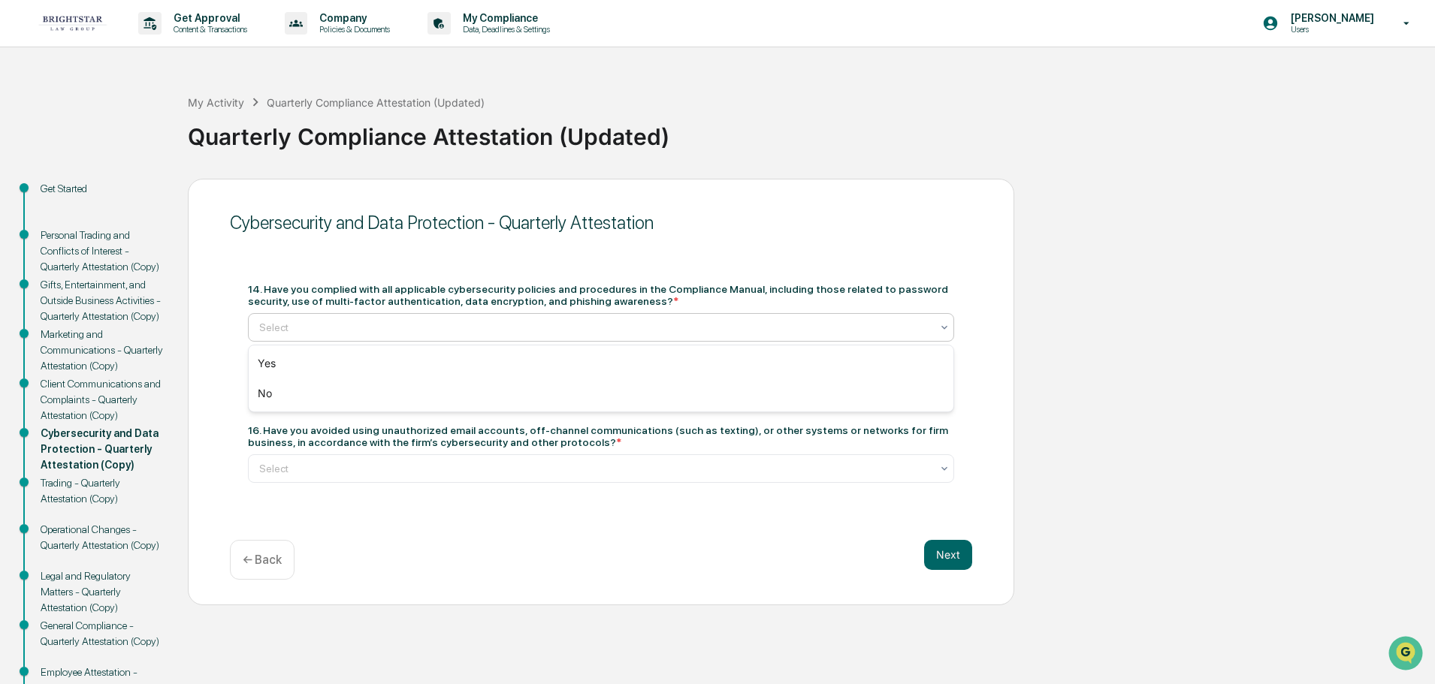
click at [941, 322] on icon at bounding box center [944, 328] width 12 height 12
click at [654, 365] on div "Yes" at bounding box center [601, 364] width 705 height 30
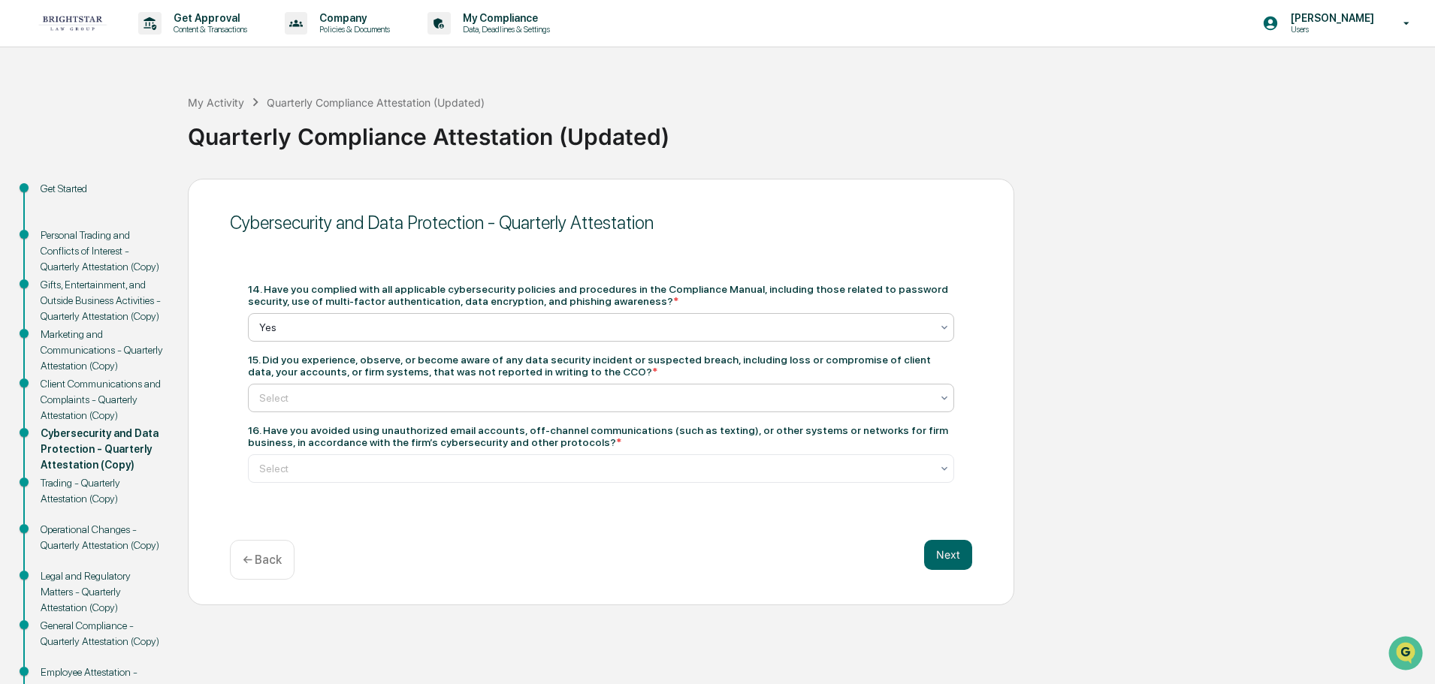
drag, startPoint x: 940, startPoint y: 394, endPoint x: 931, endPoint y: 394, distance: 9.0
click at [938, 394] on icon at bounding box center [944, 398] width 12 height 12
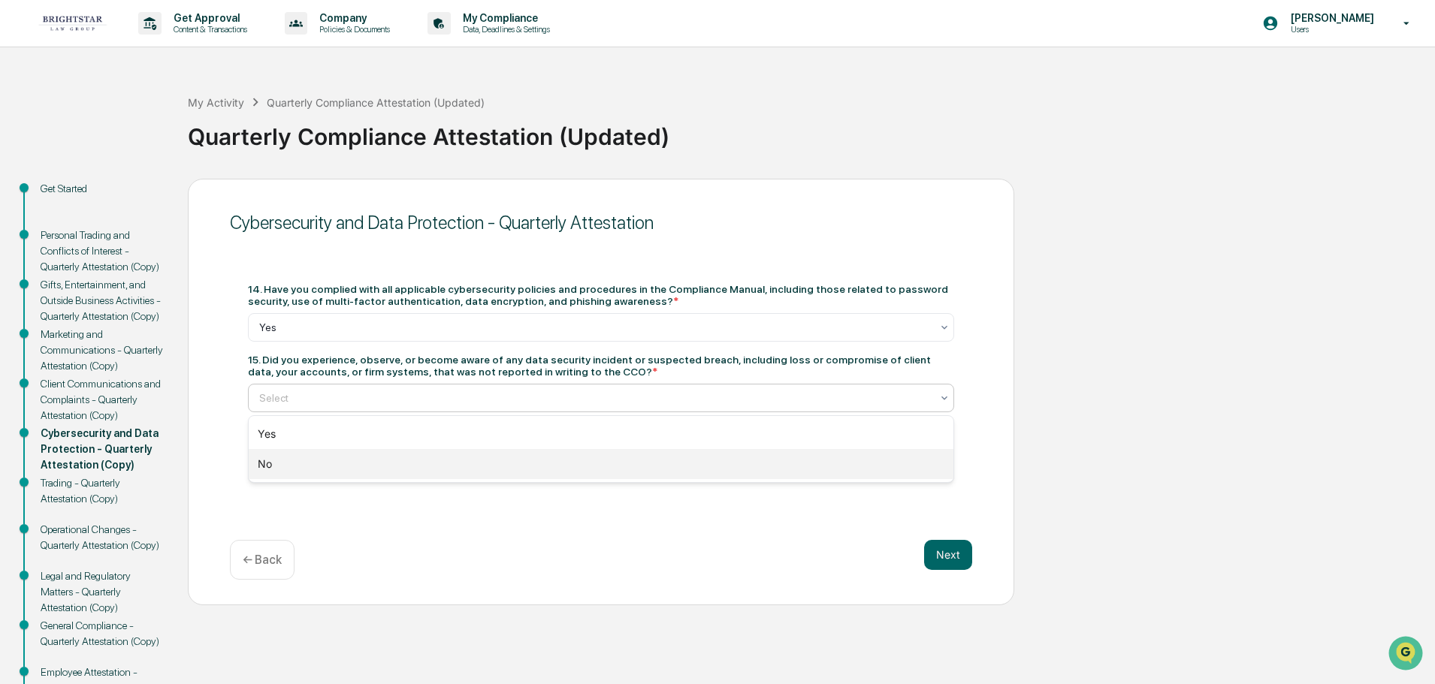
click at [711, 470] on div "No" at bounding box center [601, 464] width 705 height 30
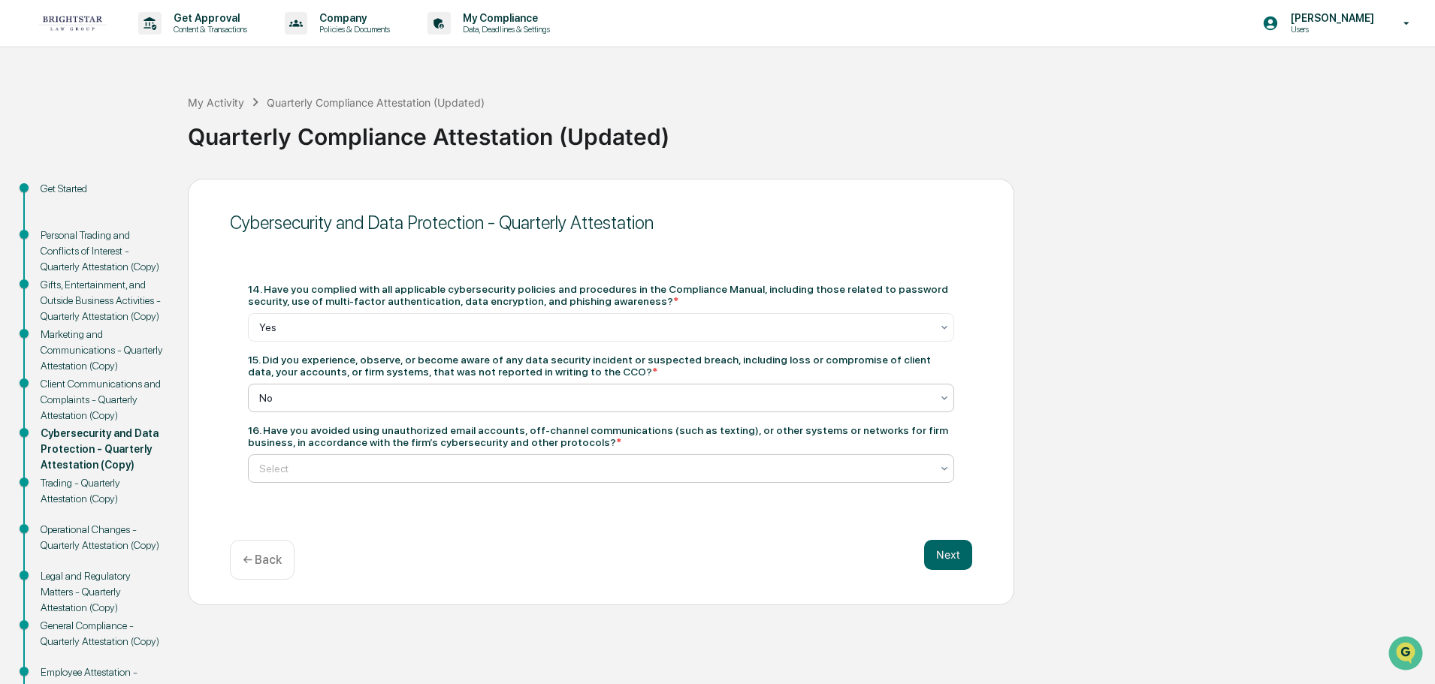
click at [938, 464] on div "Select" at bounding box center [595, 468] width 687 height 21
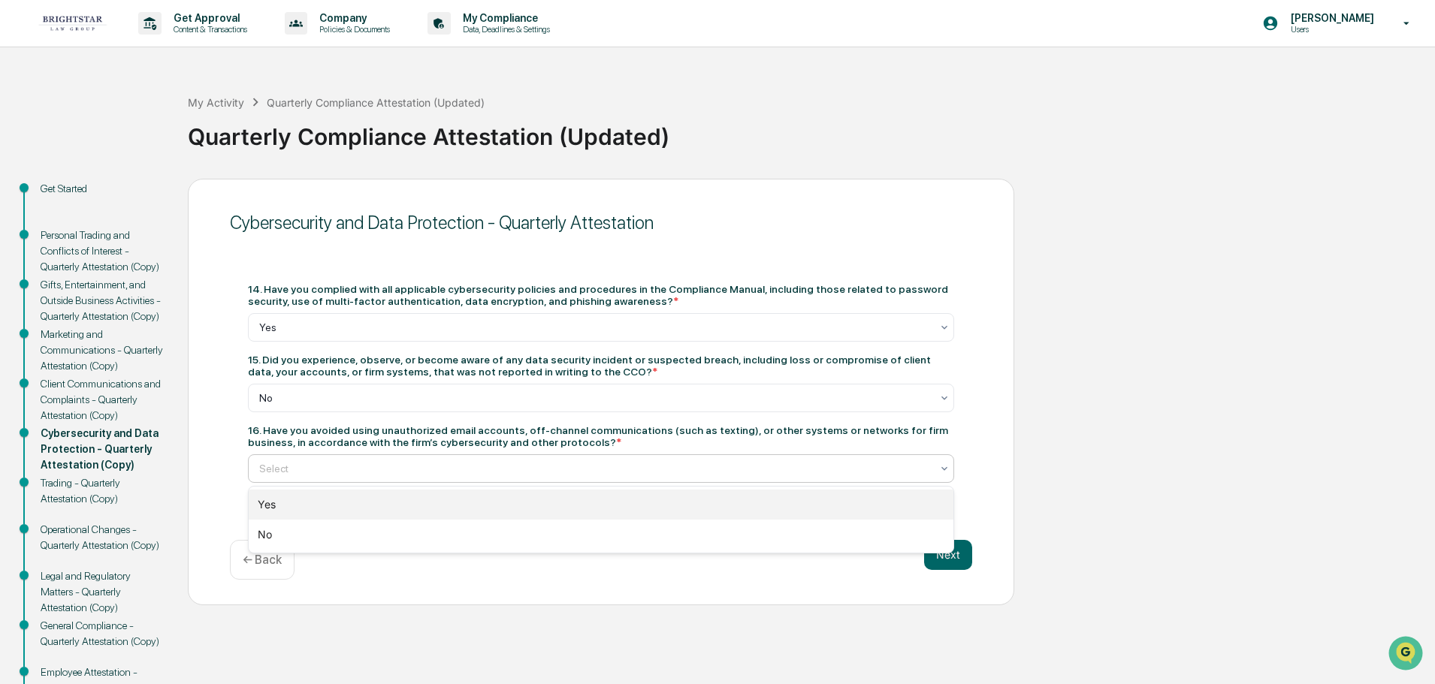
click at [496, 500] on div "Yes" at bounding box center [601, 505] width 705 height 30
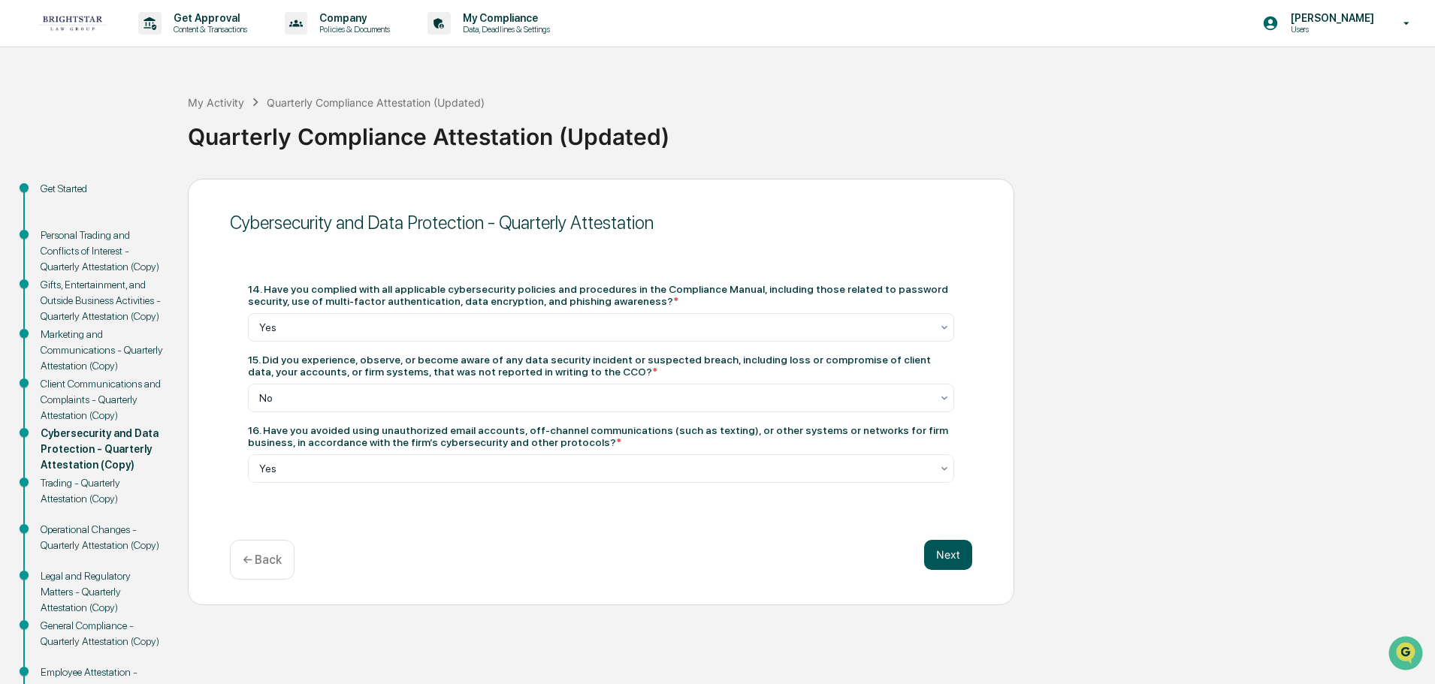
click at [946, 551] on button "Next" at bounding box center [948, 555] width 48 height 30
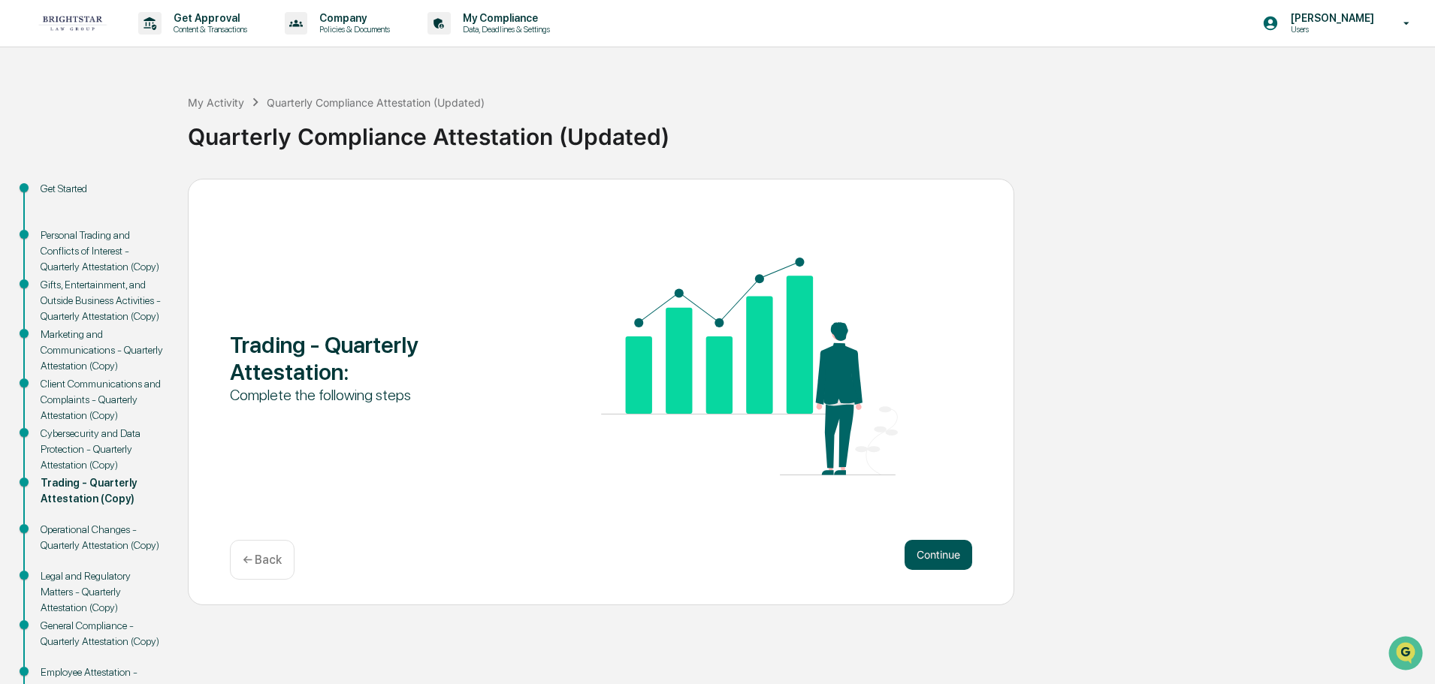
click at [942, 554] on button "Continue" at bounding box center [938, 555] width 68 height 30
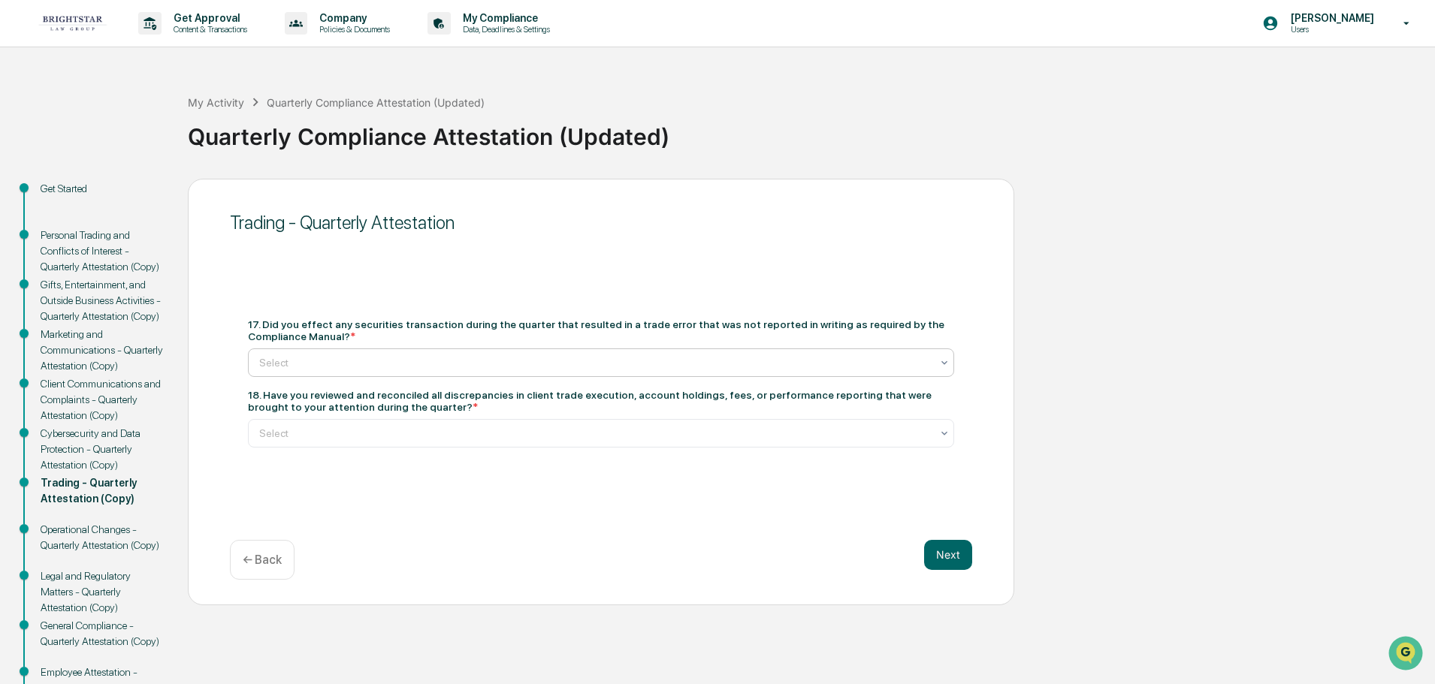
click at [940, 360] on icon at bounding box center [944, 363] width 12 height 12
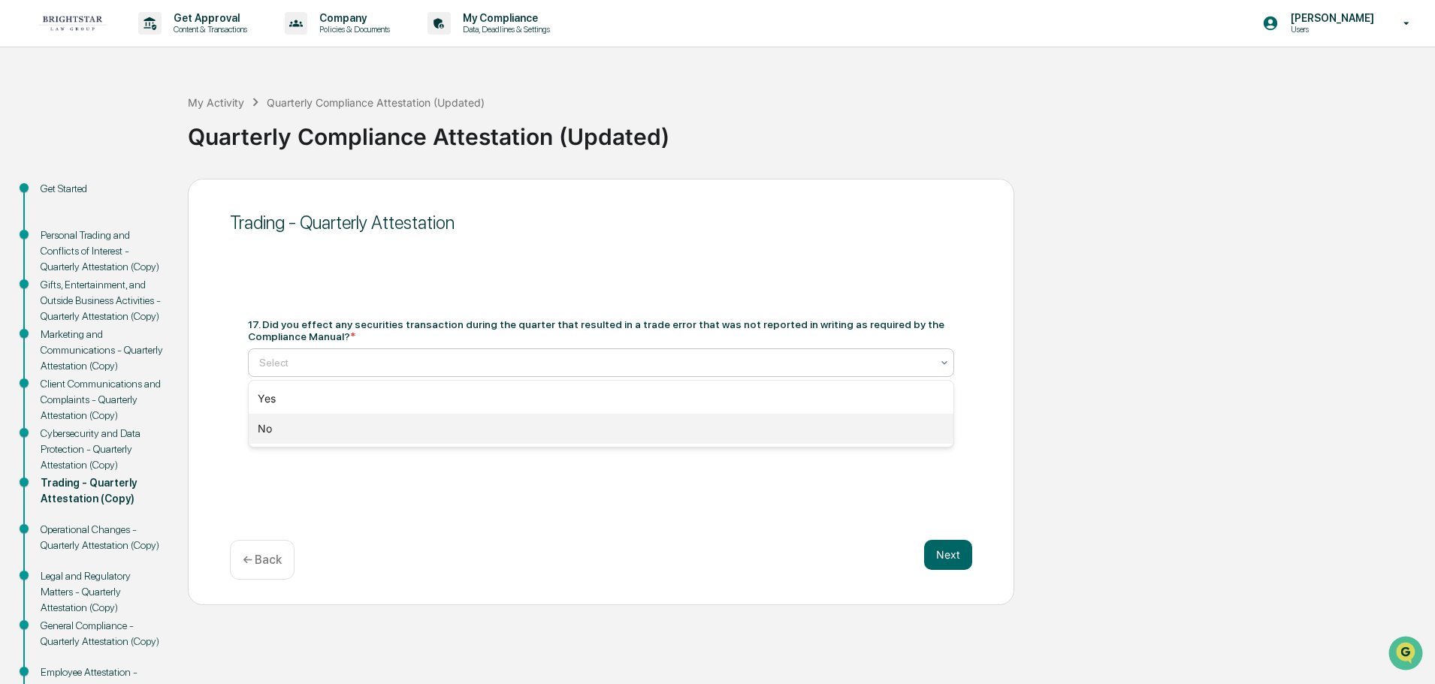
click at [638, 439] on div "No" at bounding box center [601, 429] width 705 height 30
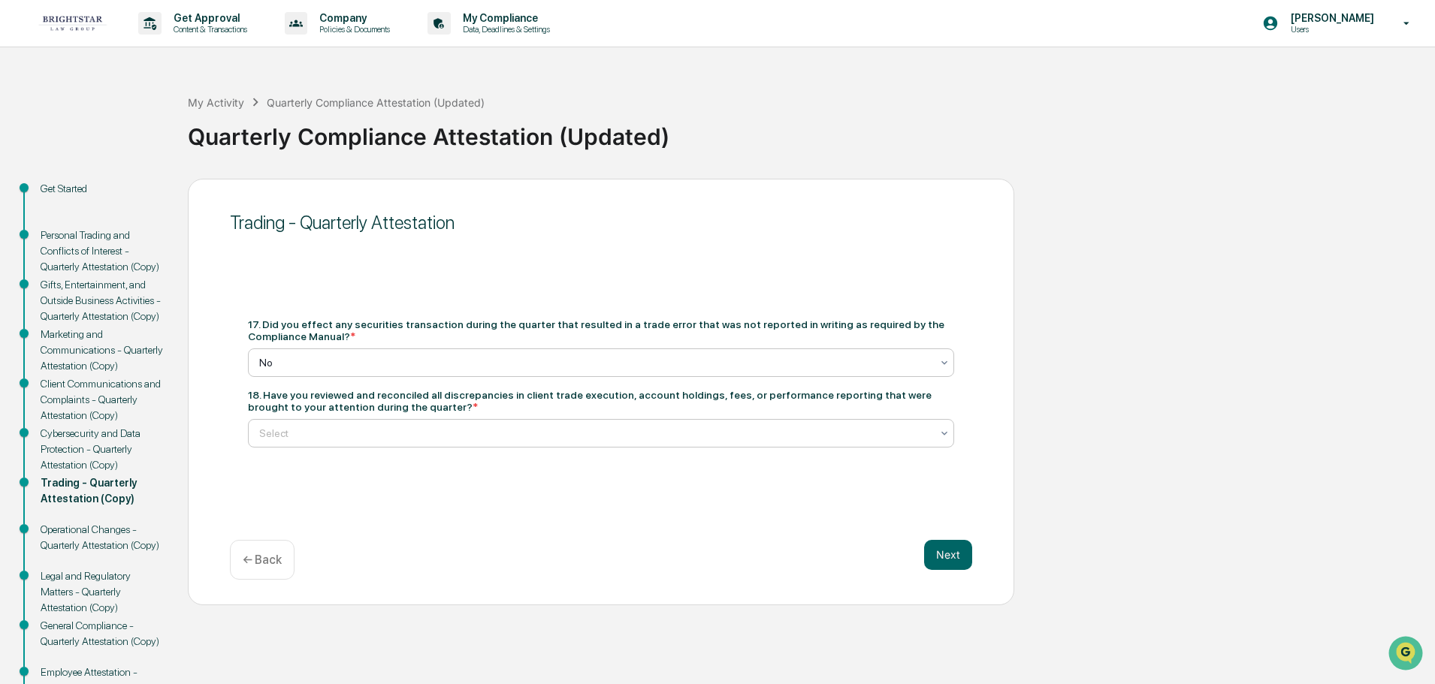
click at [942, 430] on icon at bounding box center [944, 433] width 12 height 12
click at [687, 501] on div "No" at bounding box center [601, 500] width 705 height 30
click at [950, 553] on button "Next" at bounding box center [948, 555] width 48 height 30
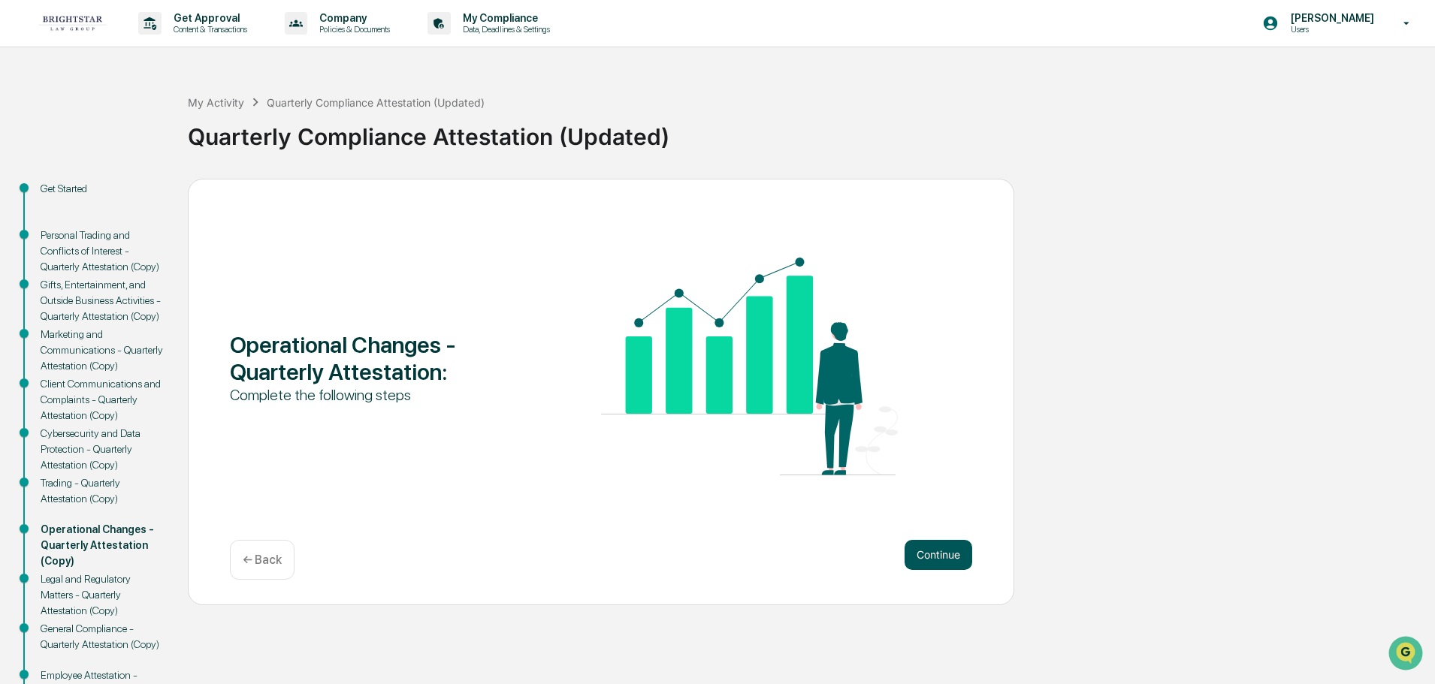
click at [938, 552] on button "Continue" at bounding box center [938, 555] width 68 height 30
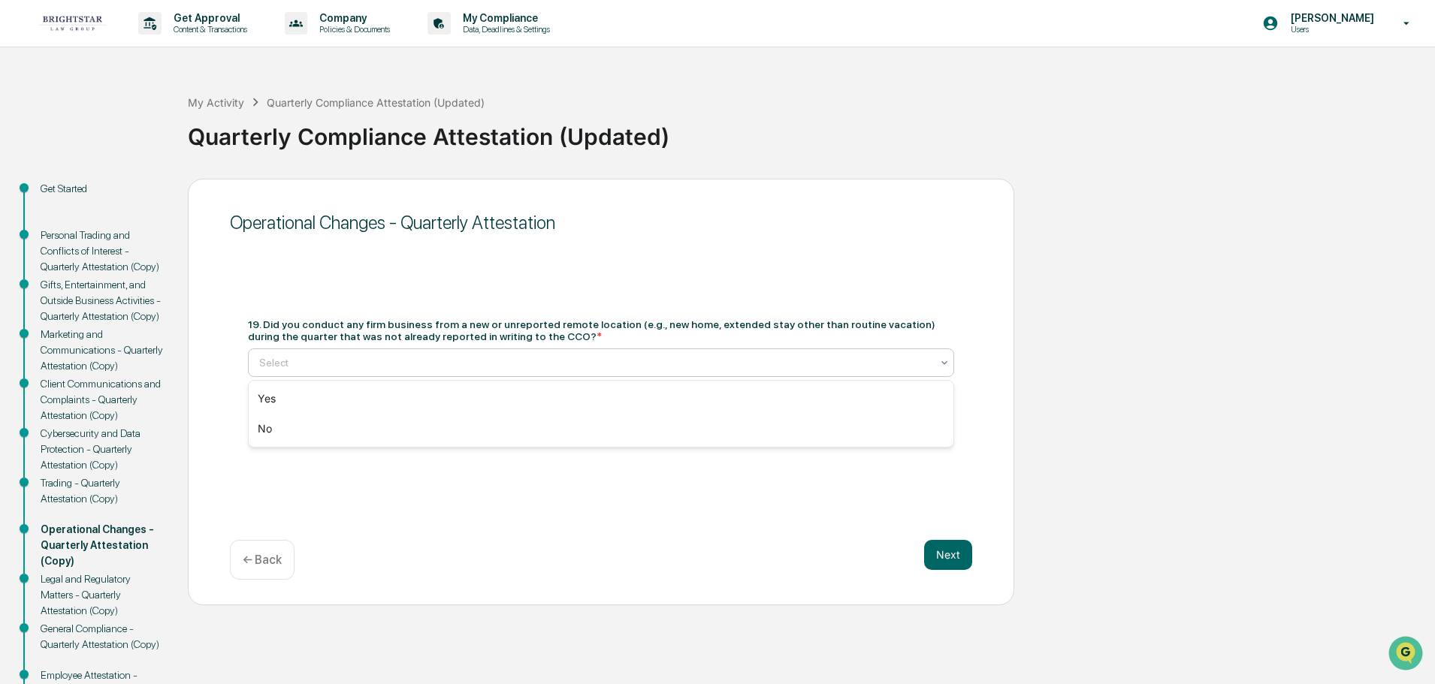
click at [944, 358] on icon at bounding box center [944, 363] width 12 height 12
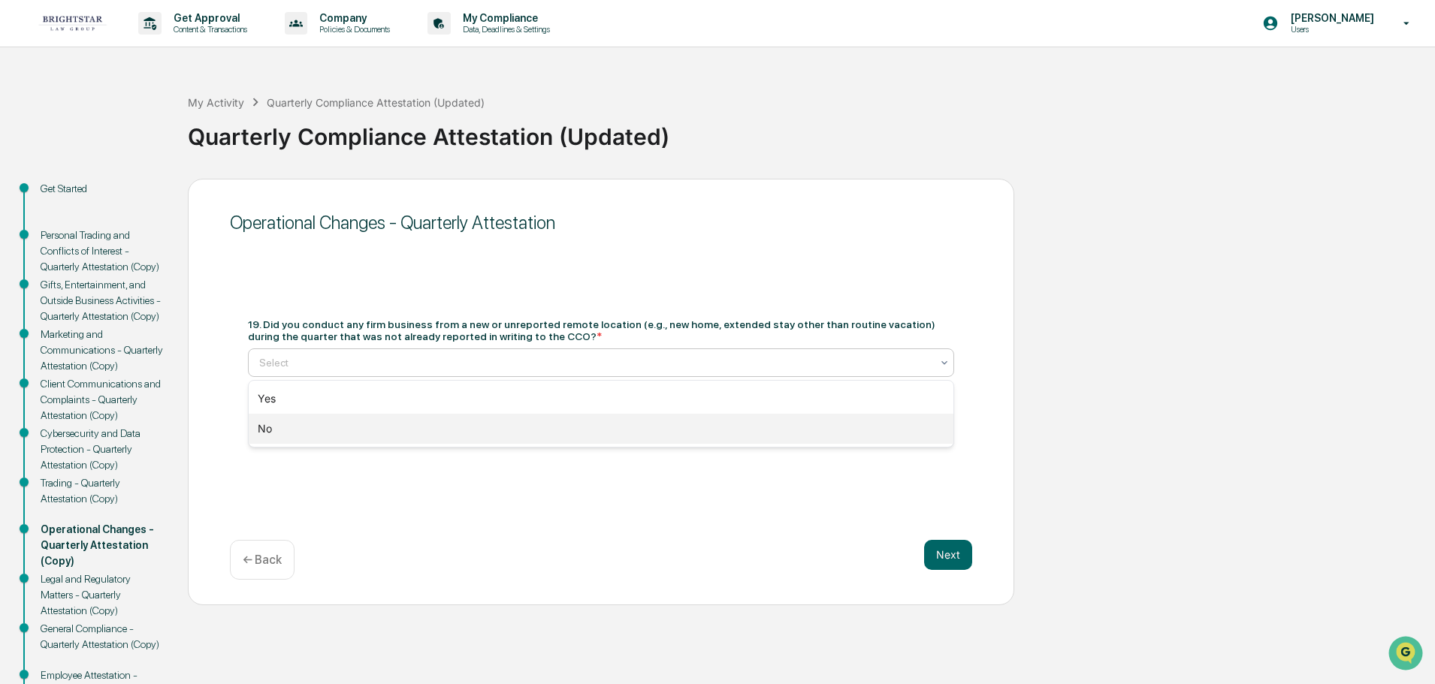
click at [799, 431] on div "No" at bounding box center [601, 429] width 705 height 30
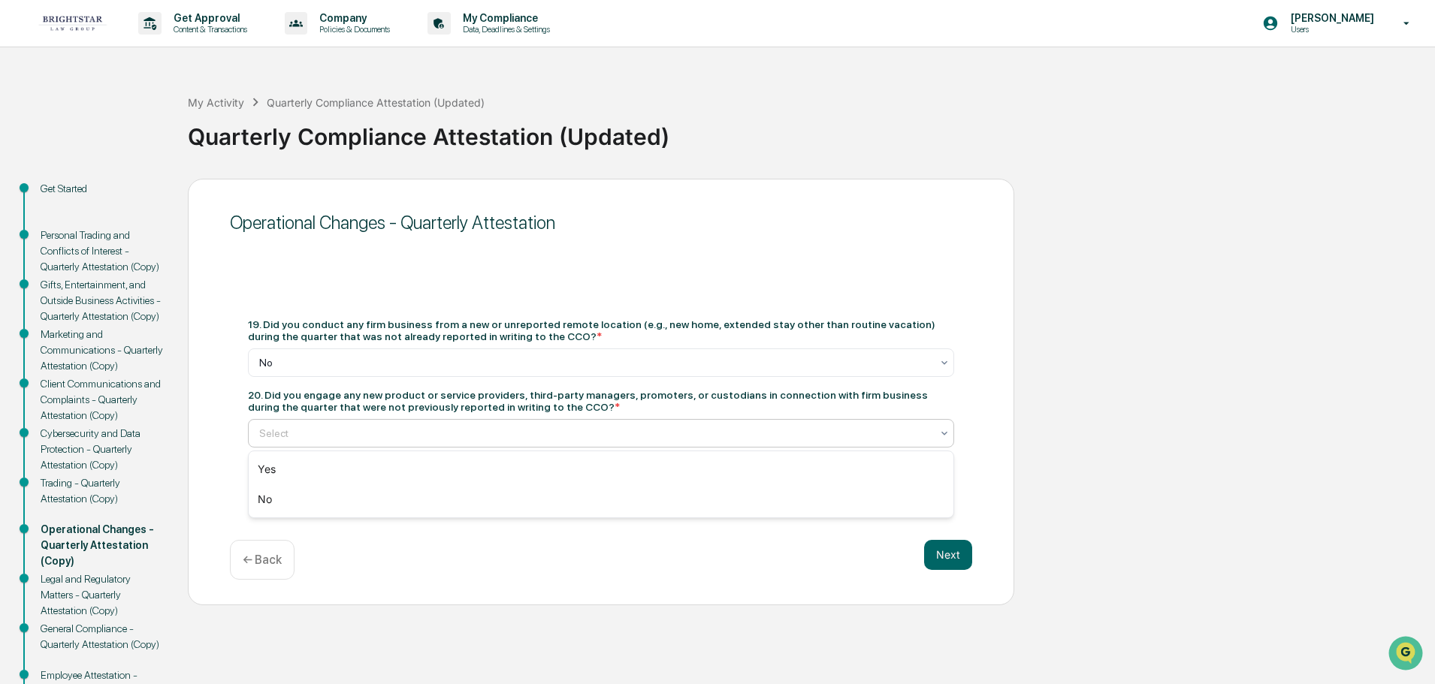
click at [945, 429] on icon at bounding box center [944, 433] width 12 height 12
click at [681, 511] on div "No" at bounding box center [601, 500] width 705 height 30
click at [947, 555] on button "Next" at bounding box center [948, 555] width 48 height 30
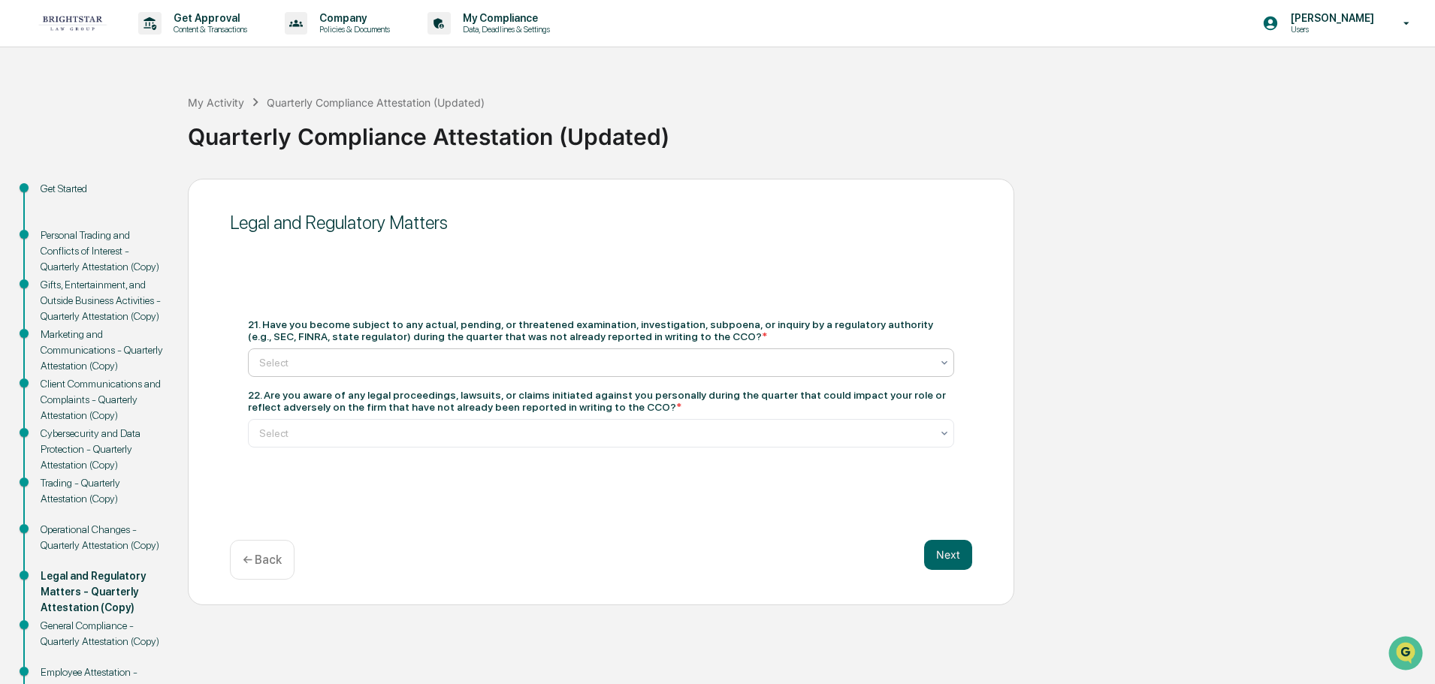
click at [944, 362] on icon at bounding box center [944, 363] width 12 height 12
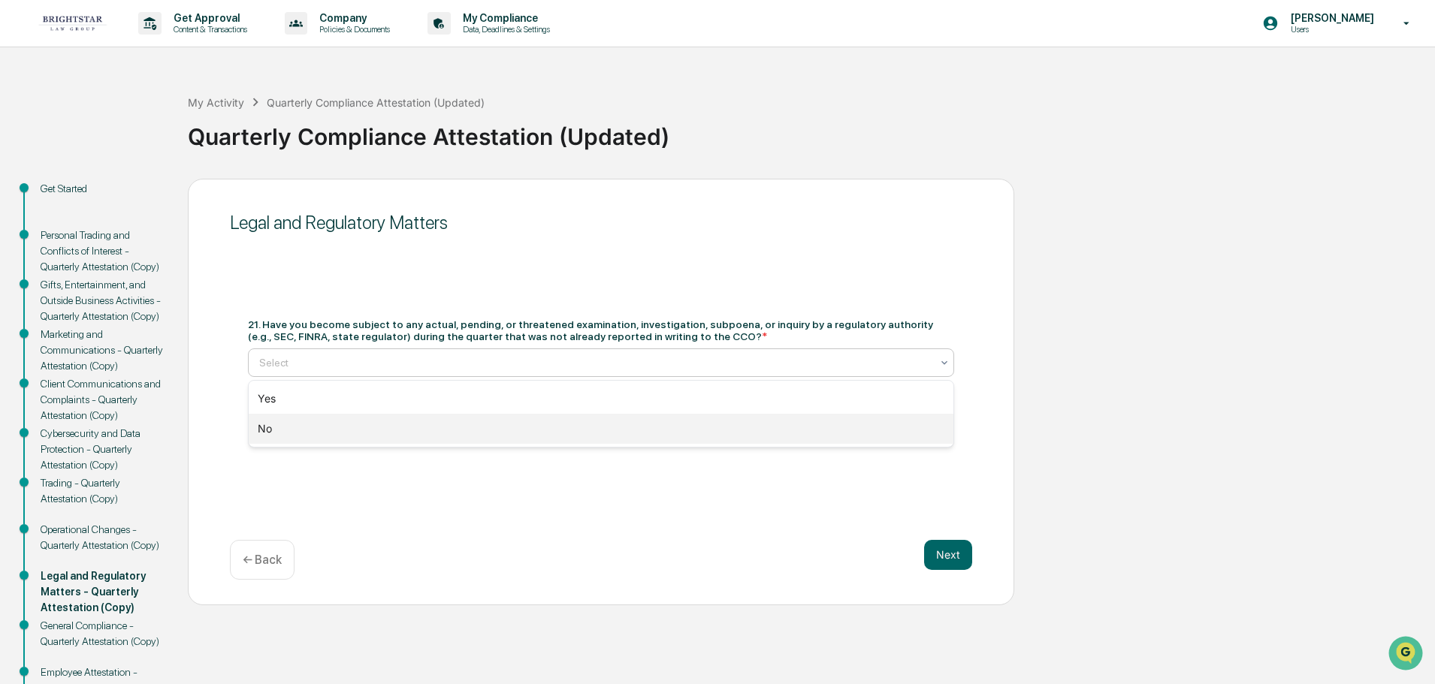
click at [554, 436] on div "No" at bounding box center [601, 429] width 705 height 30
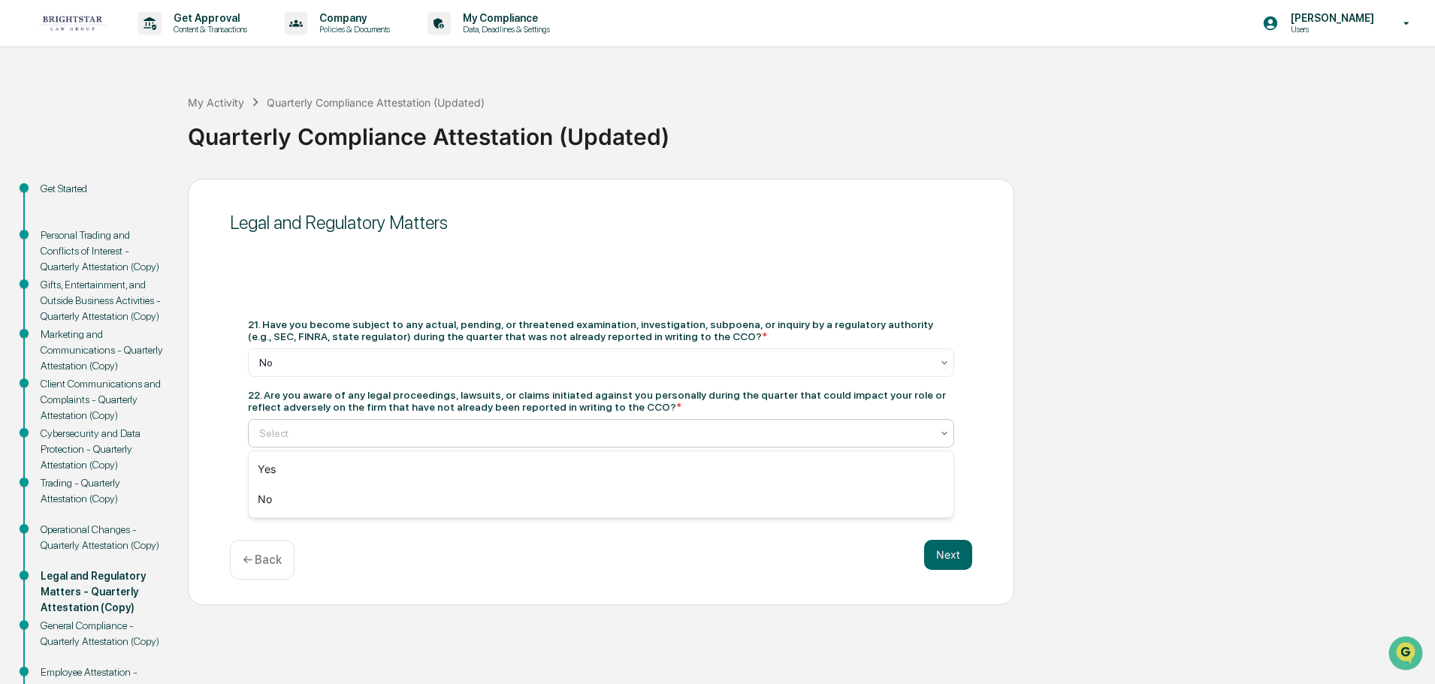
click at [944, 434] on icon at bounding box center [944, 433] width 6 height 4
click at [745, 503] on div "No" at bounding box center [601, 500] width 705 height 30
click at [948, 553] on button "Next" at bounding box center [948, 555] width 48 height 30
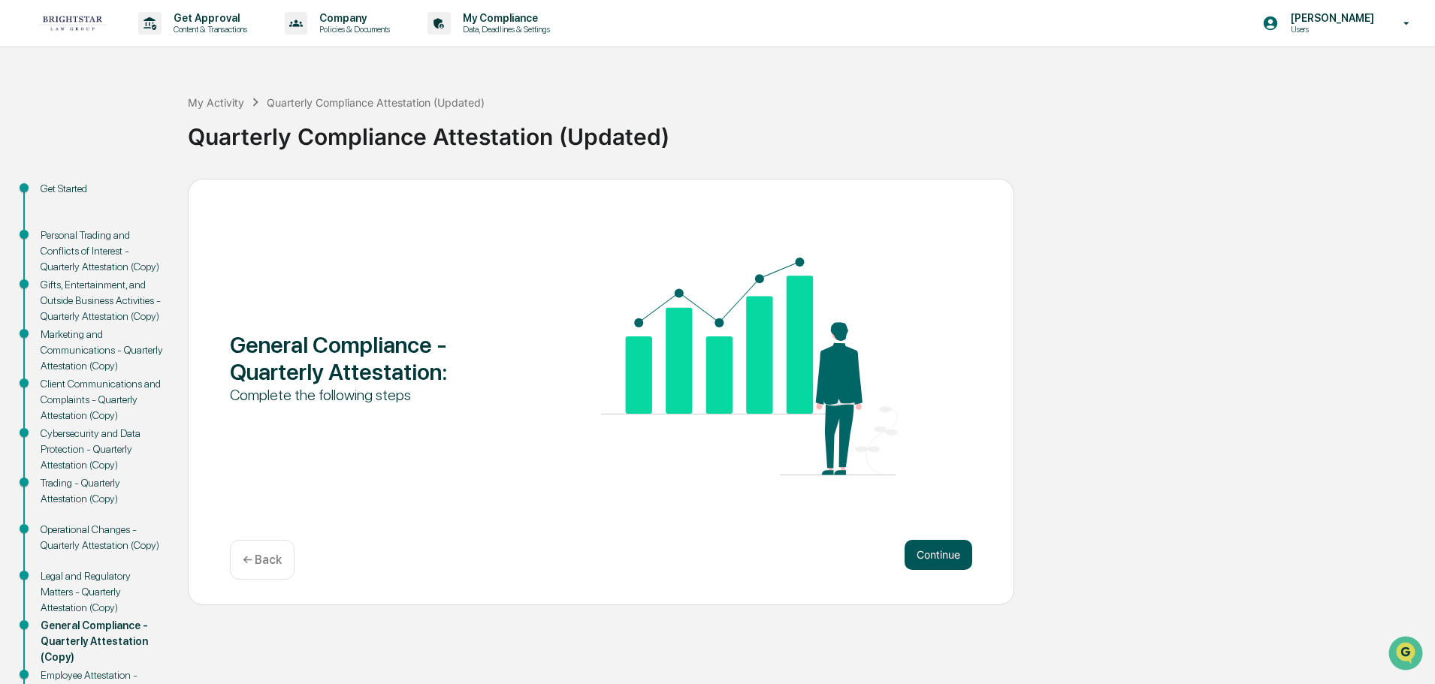
click at [940, 554] on button "Continue" at bounding box center [938, 555] width 68 height 30
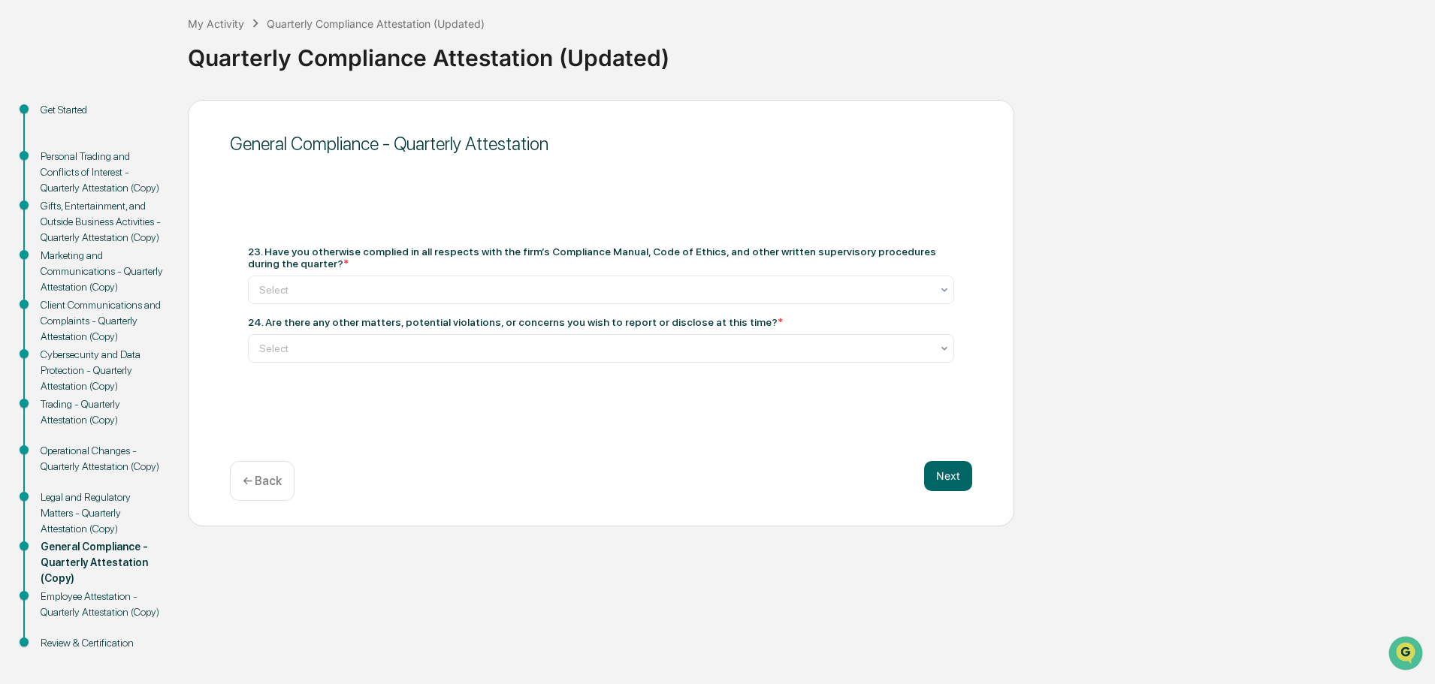
scroll to position [80, 0]
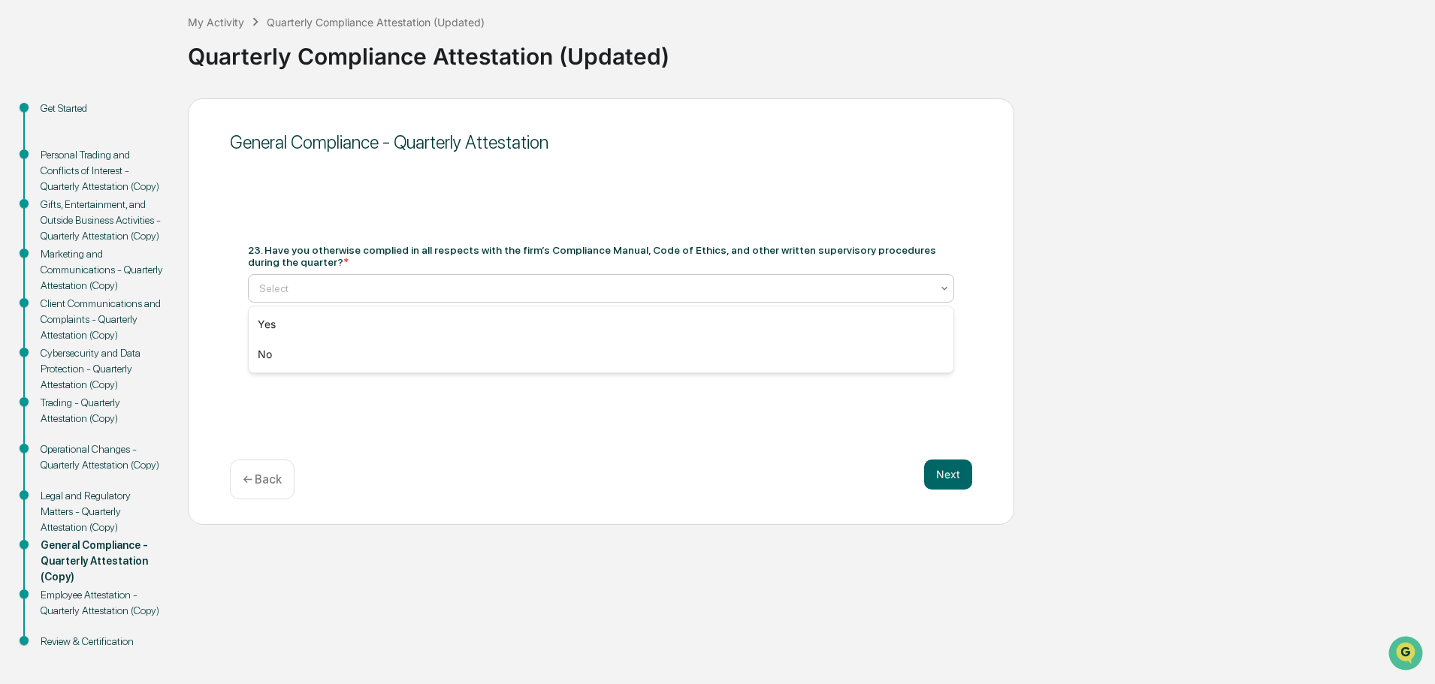
click at [941, 284] on icon at bounding box center [944, 288] width 12 height 12
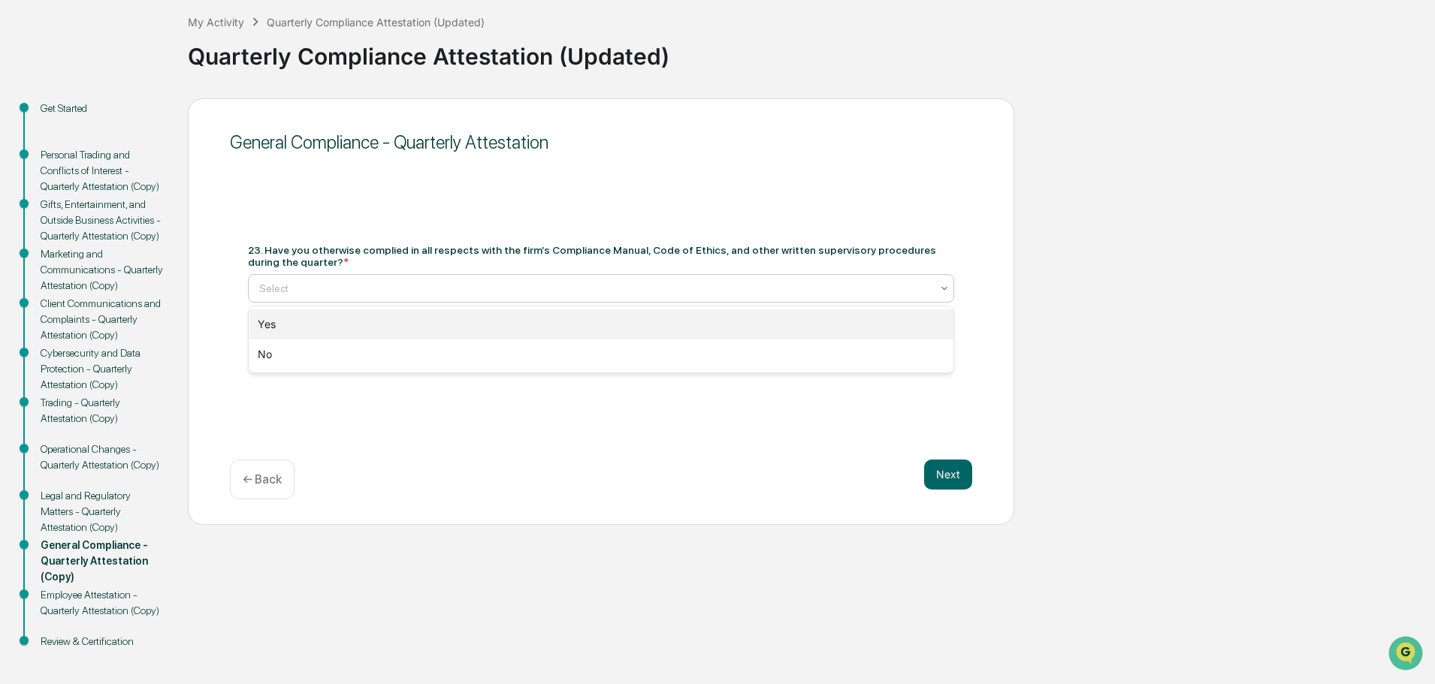
click at [593, 318] on div "Yes" at bounding box center [601, 325] width 705 height 30
drag, startPoint x: 945, startPoint y: 344, endPoint x: 930, endPoint y: 346, distance: 15.2
click at [944, 344] on icon at bounding box center [944, 347] width 12 height 12
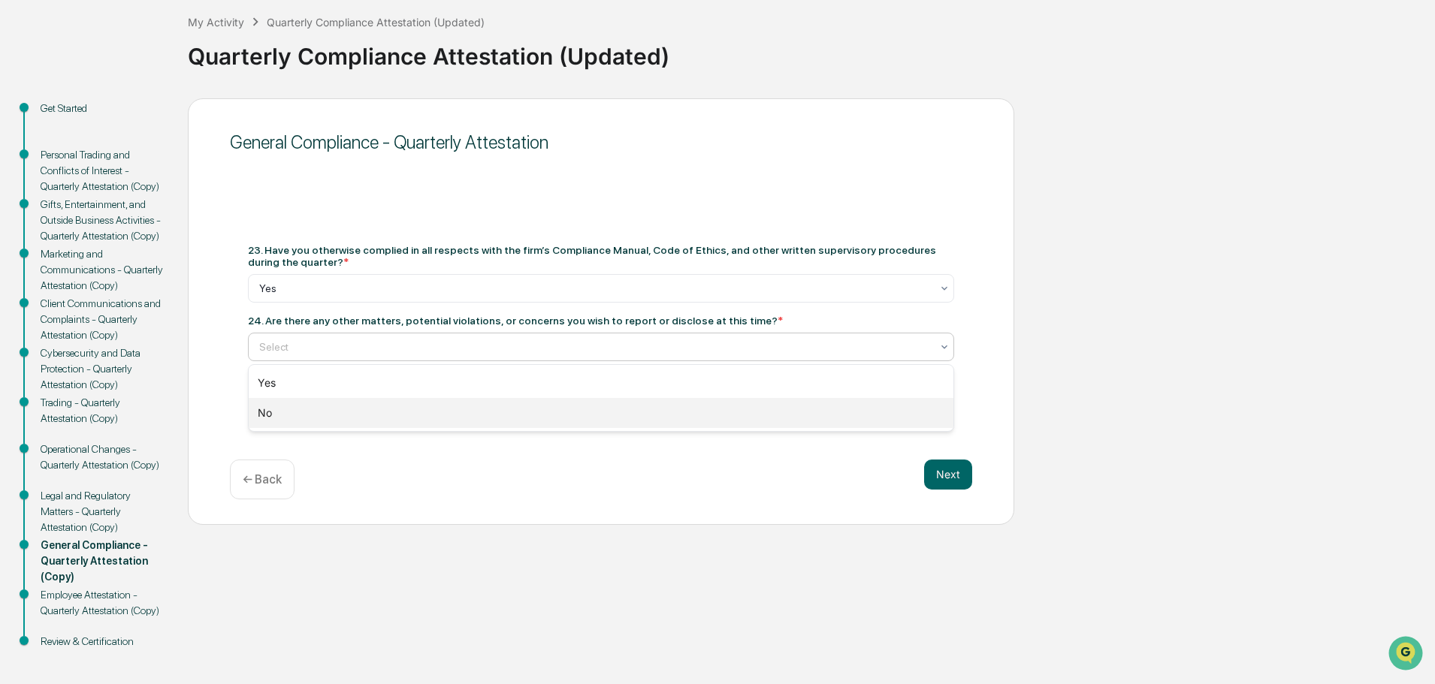
click at [659, 415] on div "No" at bounding box center [601, 413] width 705 height 30
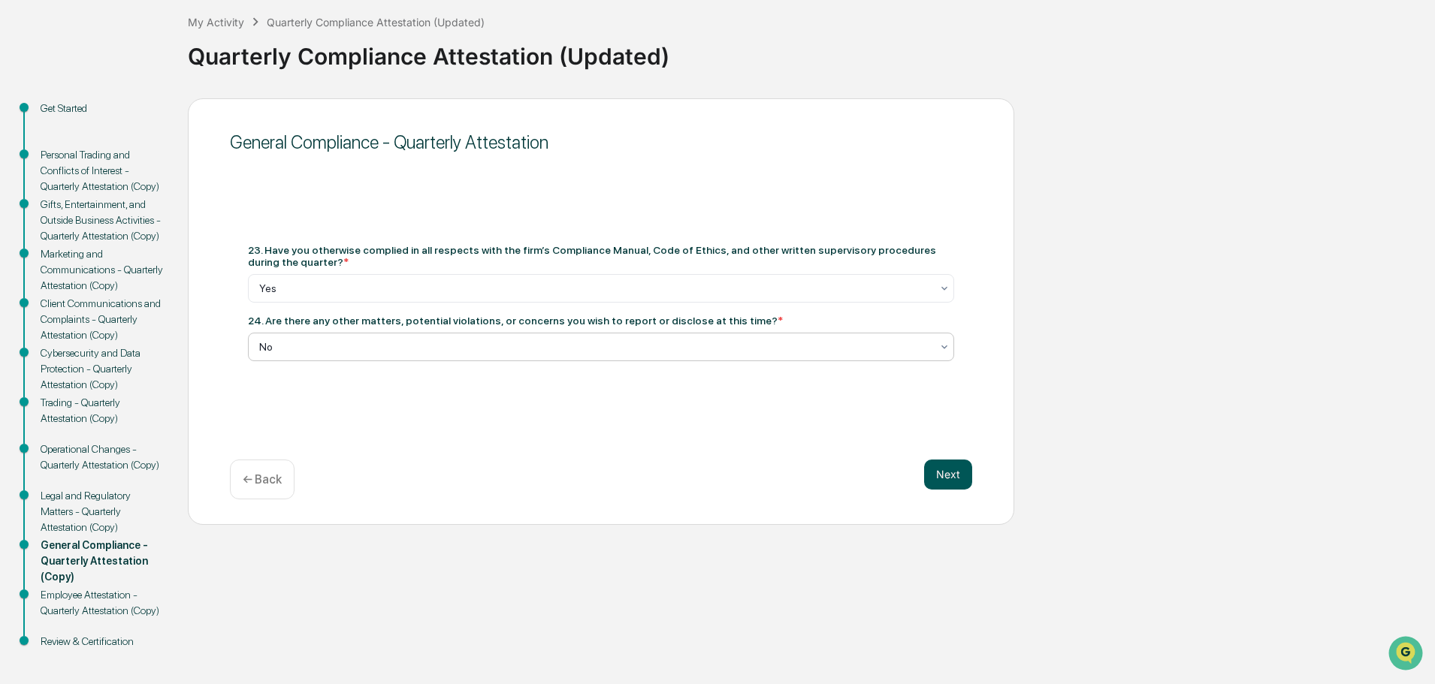
click at [937, 470] on button "Next" at bounding box center [948, 475] width 48 height 30
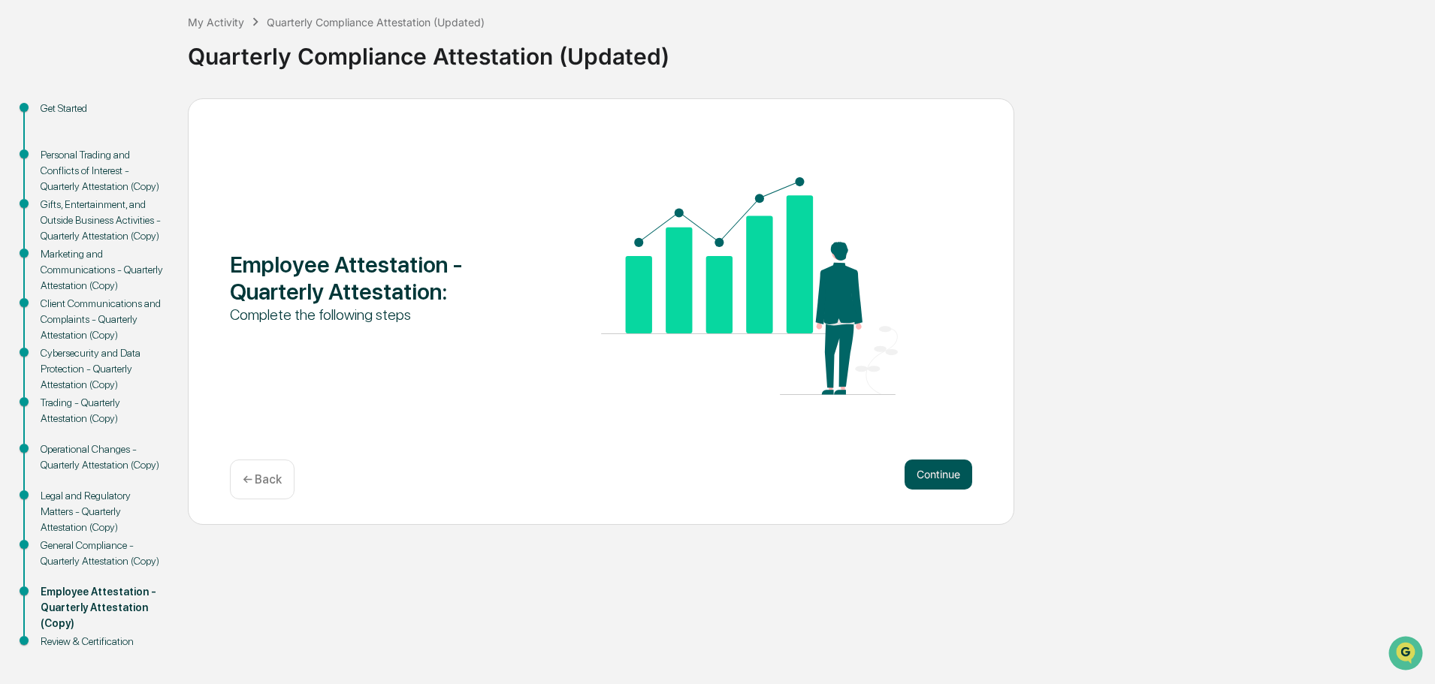
click at [937, 473] on button "Continue" at bounding box center [938, 475] width 68 height 30
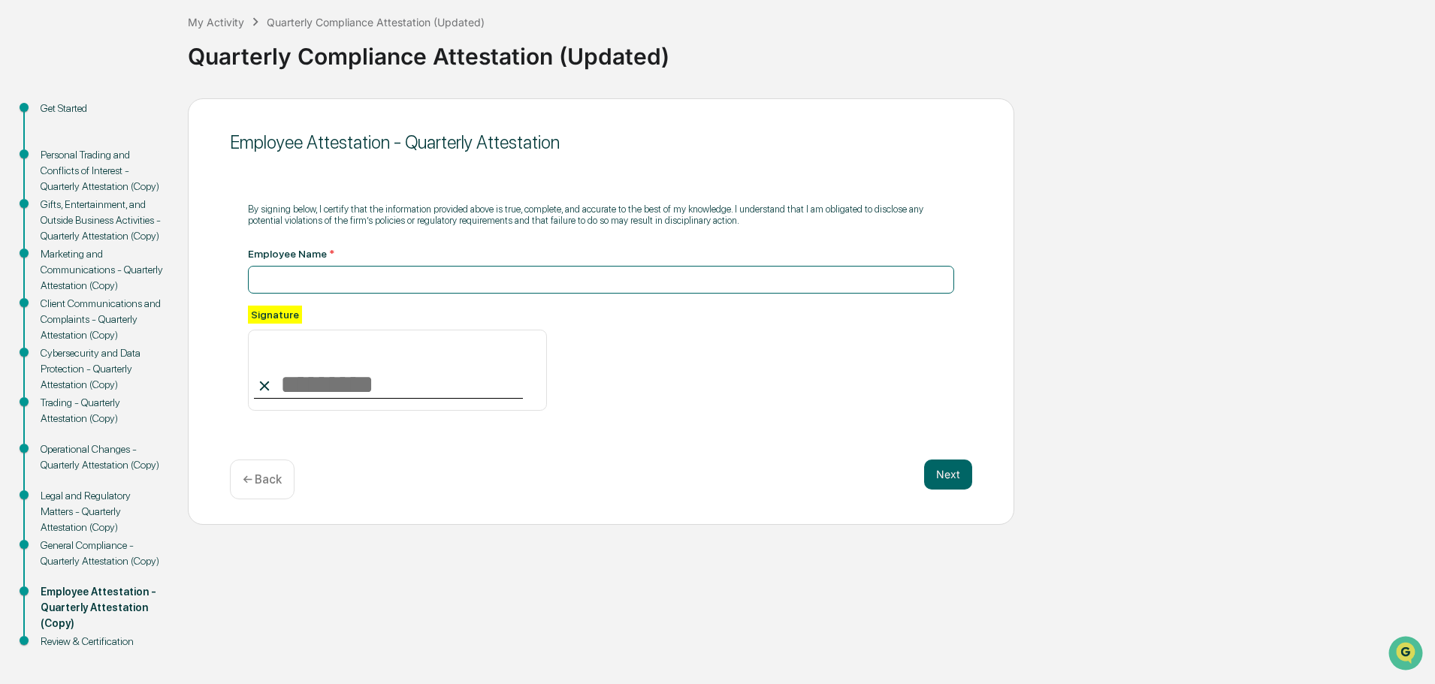
click at [327, 279] on input at bounding box center [601, 280] width 706 height 28
type input "**********"
click at [951, 475] on button "Next" at bounding box center [948, 475] width 48 height 30
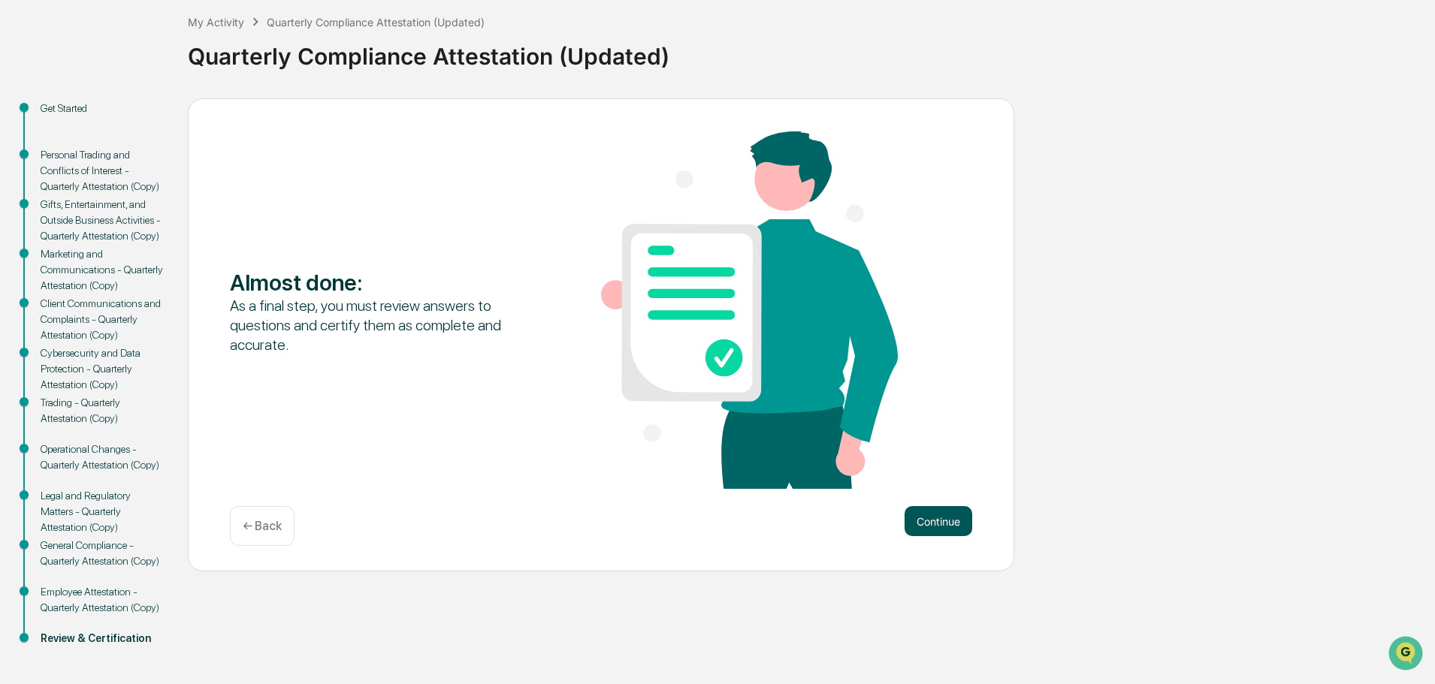
click at [937, 519] on button "Continue" at bounding box center [938, 521] width 68 height 30
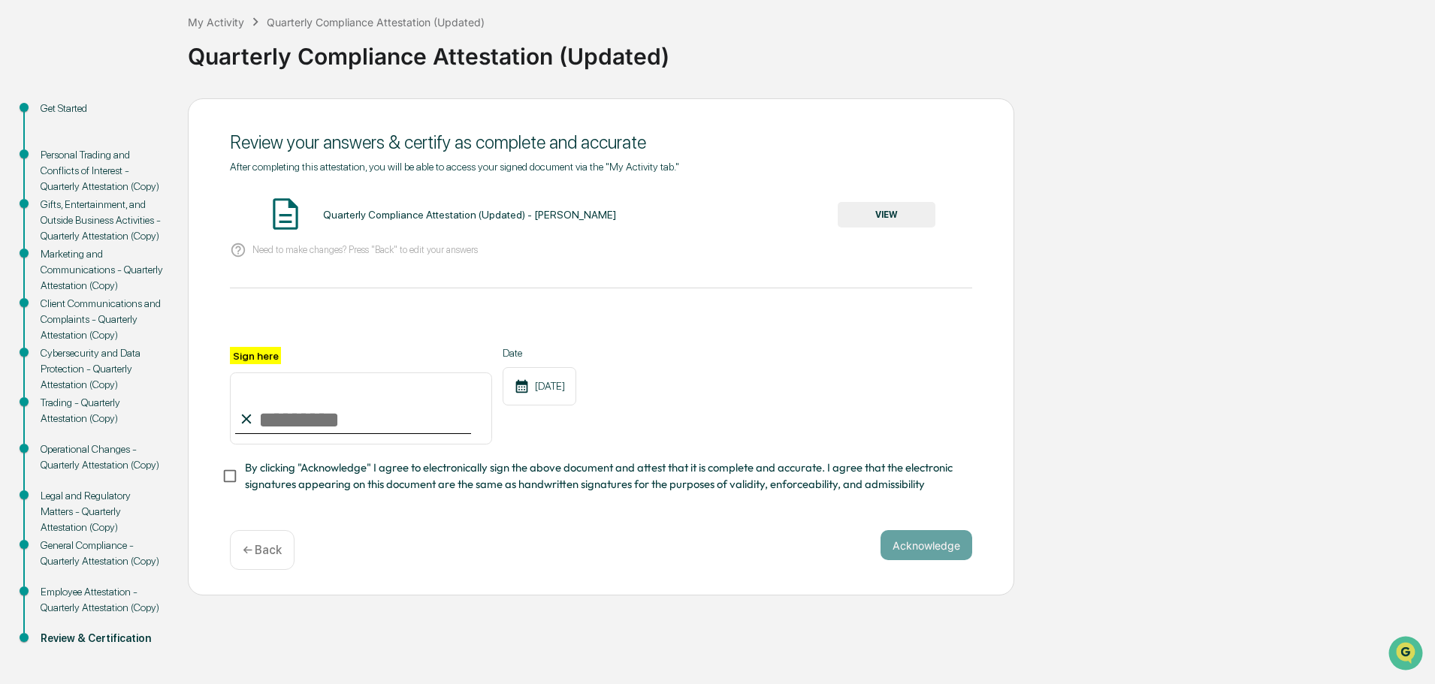
click at [313, 359] on div "Sign here" at bounding box center [361, 396] width 262 height 98
click at [893, 207] on button "VIEW" at bounding box center [887, 215] width 98 height 26
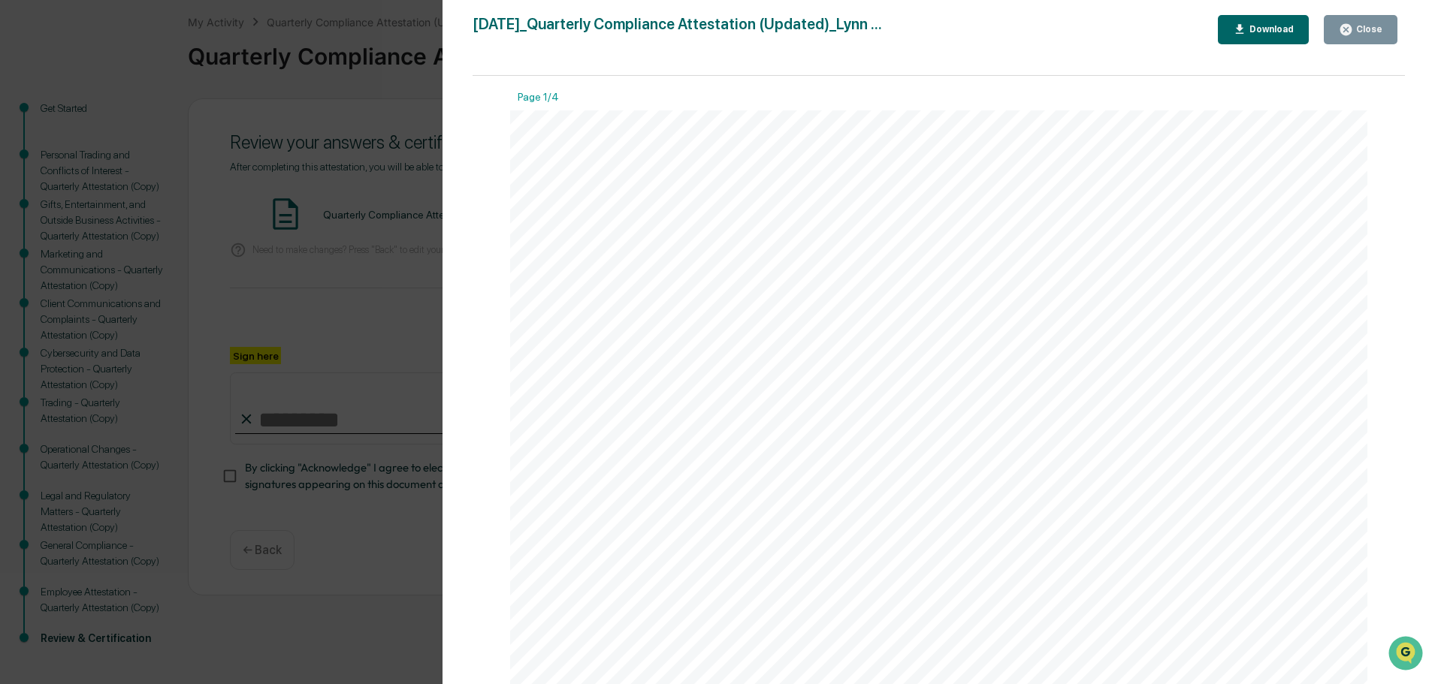
click at [1359, 27] on div "Close" at bounding box center [1367, 29] width 29 height 11
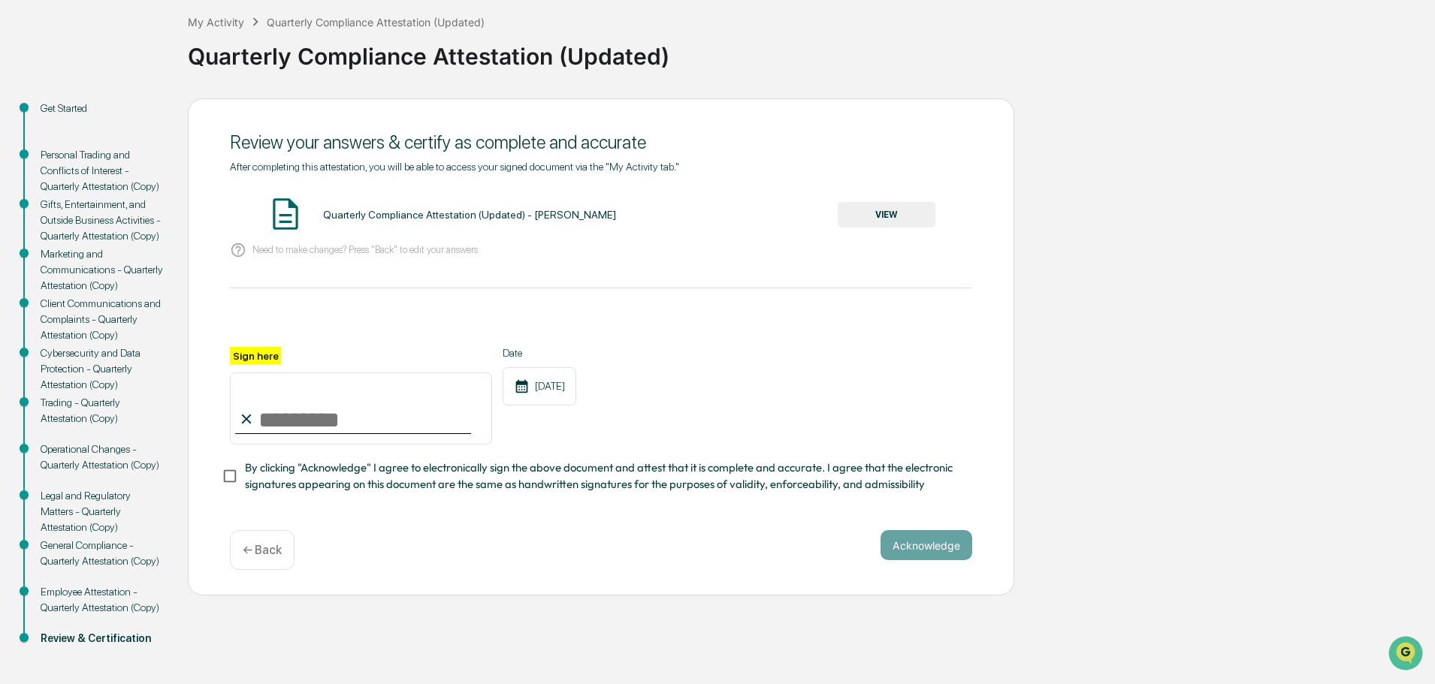
click at [270, 424] on input "Sign here" at bounding box center [361, 409] width 262 height 72
type input "**********"
click at [896, 547] on button "Acknowledge" at bounding box center [926, 545] width 92 height 30
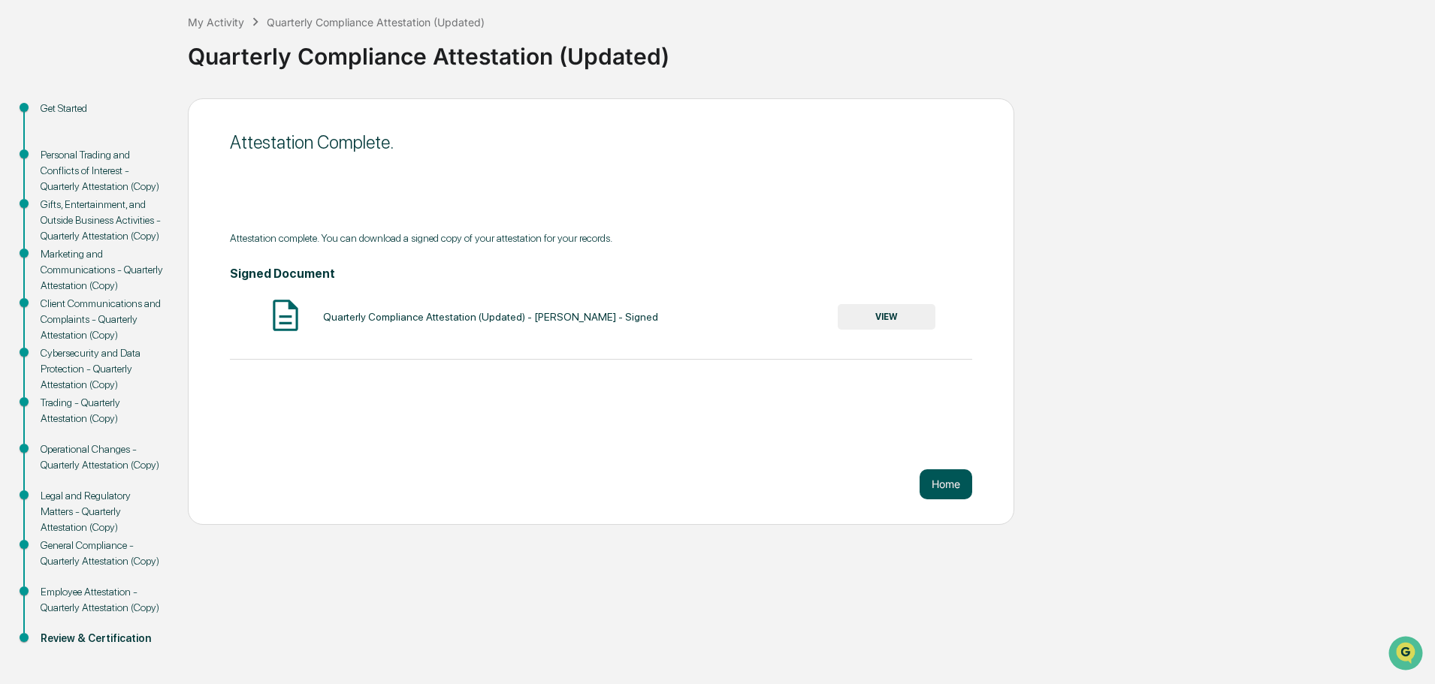
click at [935, 481] on button "Home" at bounding box center [946, 485] width 53 height 30
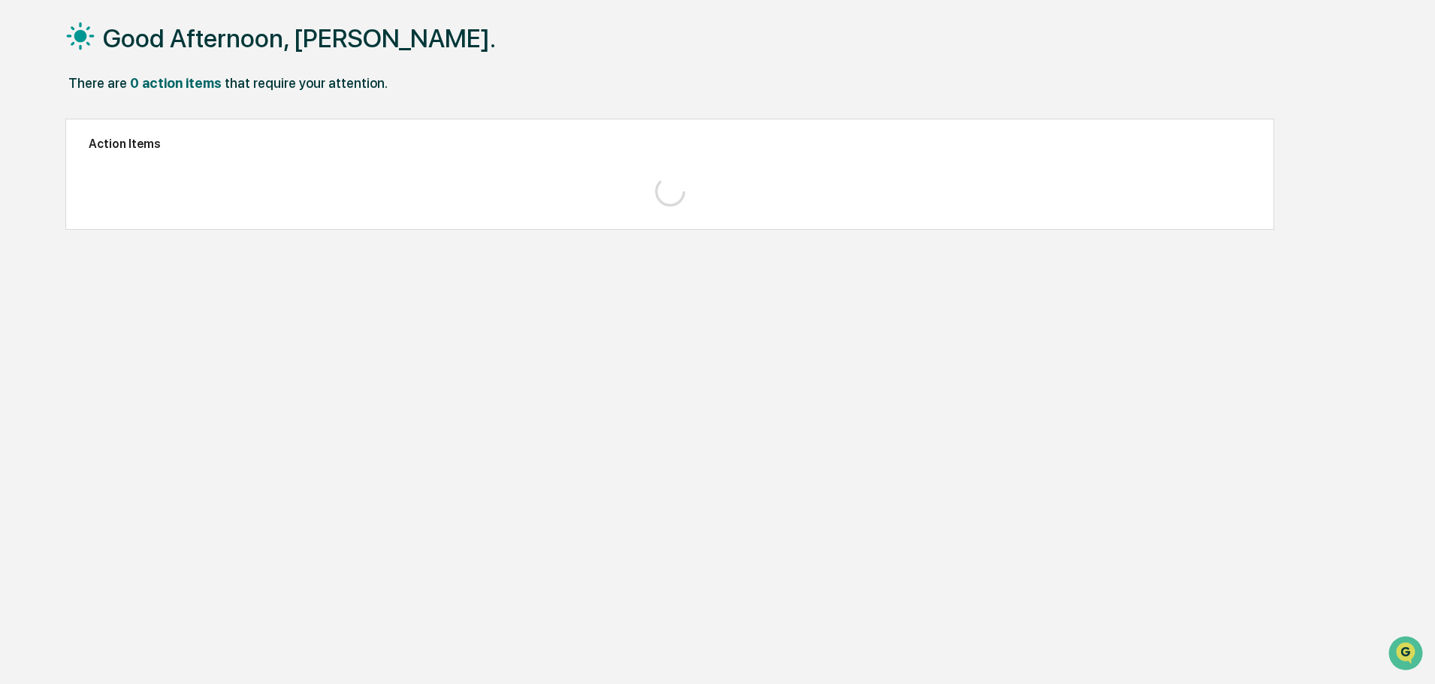
scroll to position [71, 0]
